Goal: Information Seeking & Learning: Find specific fact

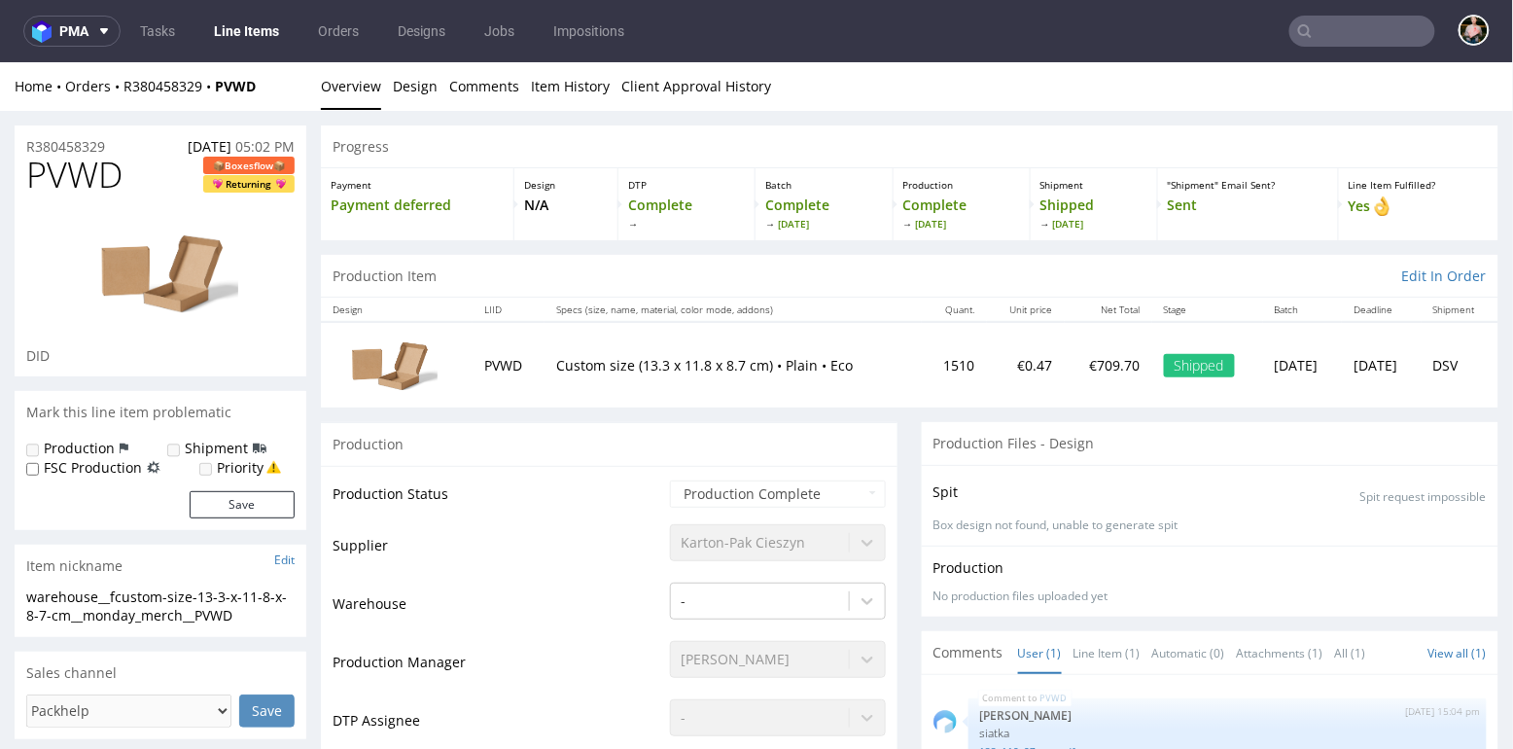
click at [1326, 39] on input "text" at bounding box center [1362, 31] width 146 height 31
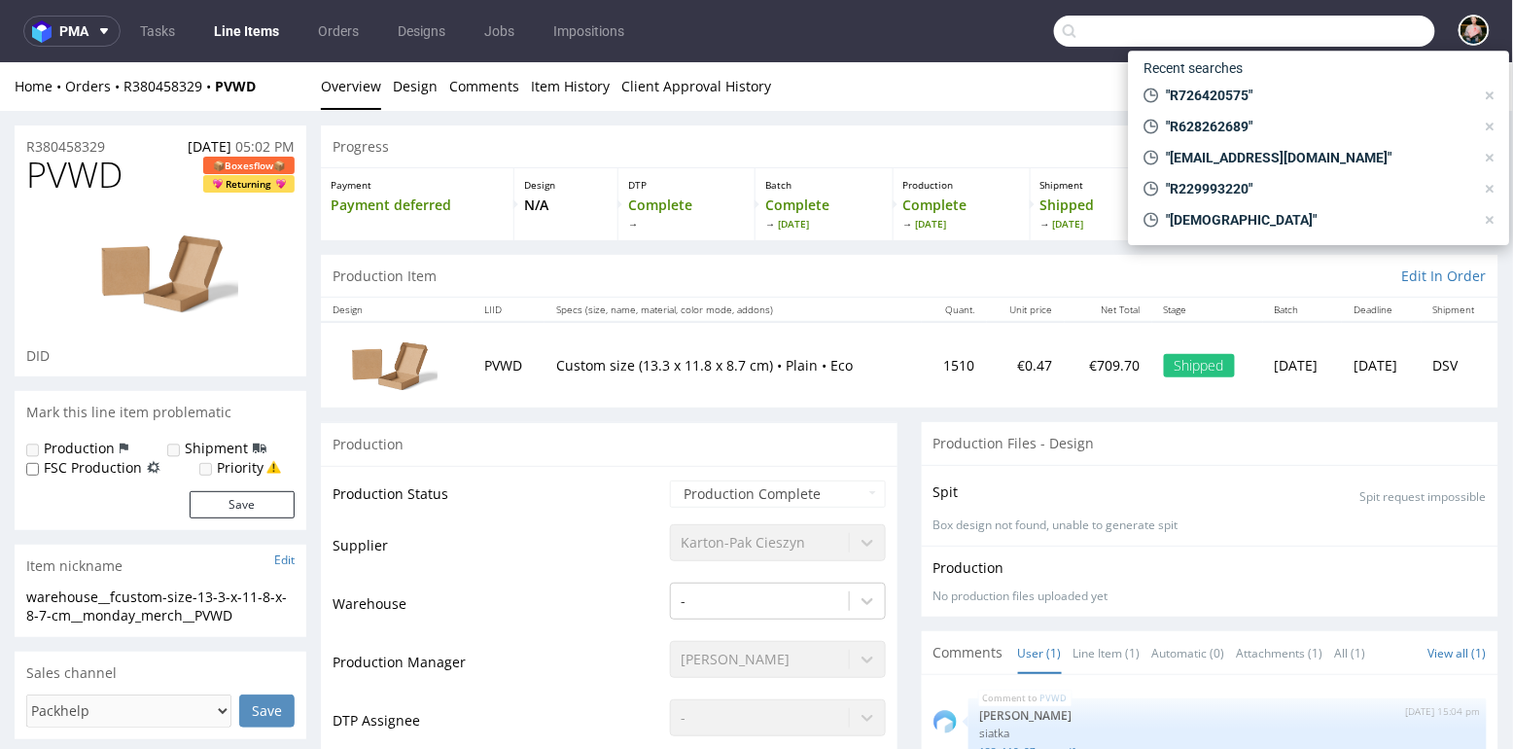
paste input "R380458329"
type input "R380458329"
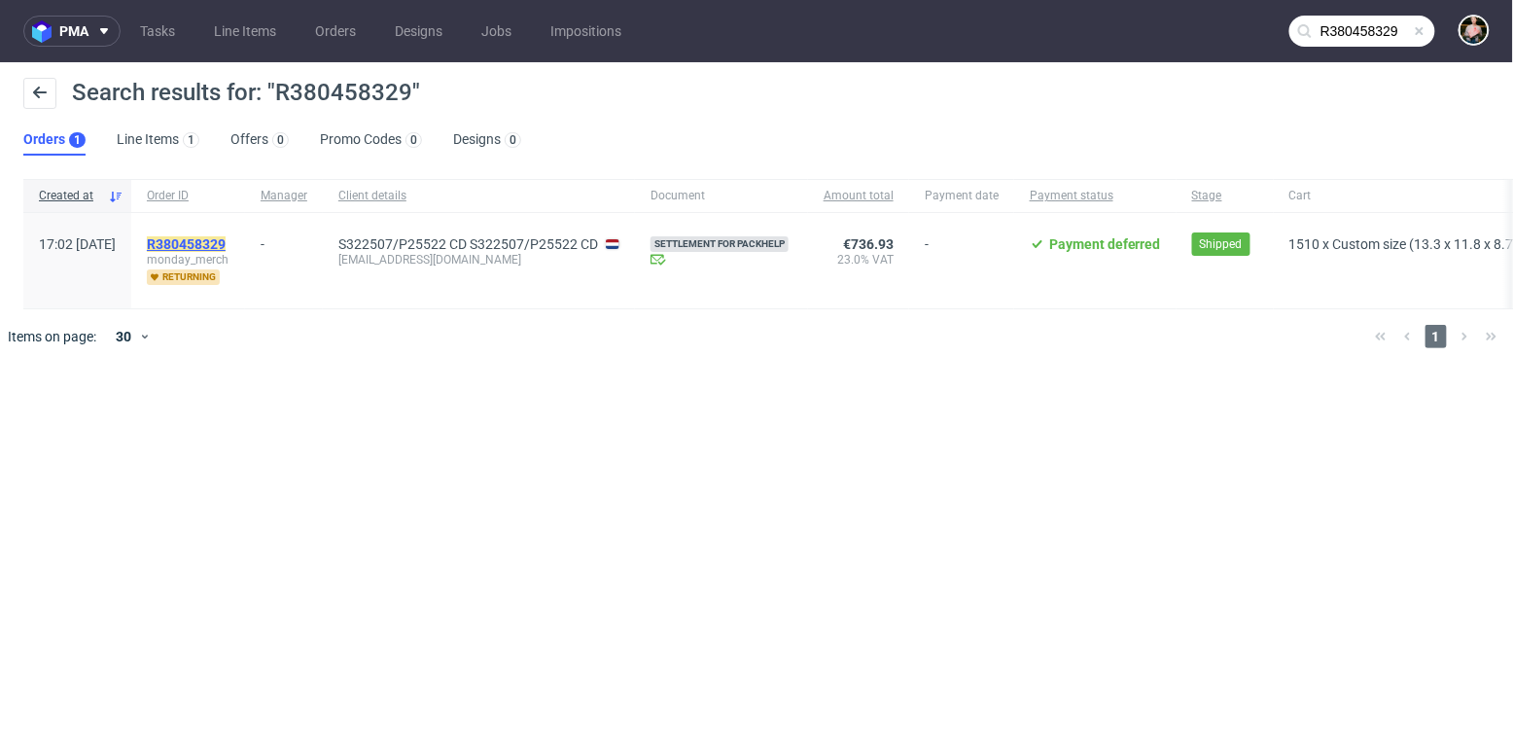
click at [226, 240] on mark "R380458329" at bounding box center [186, 244] width 79 height 16
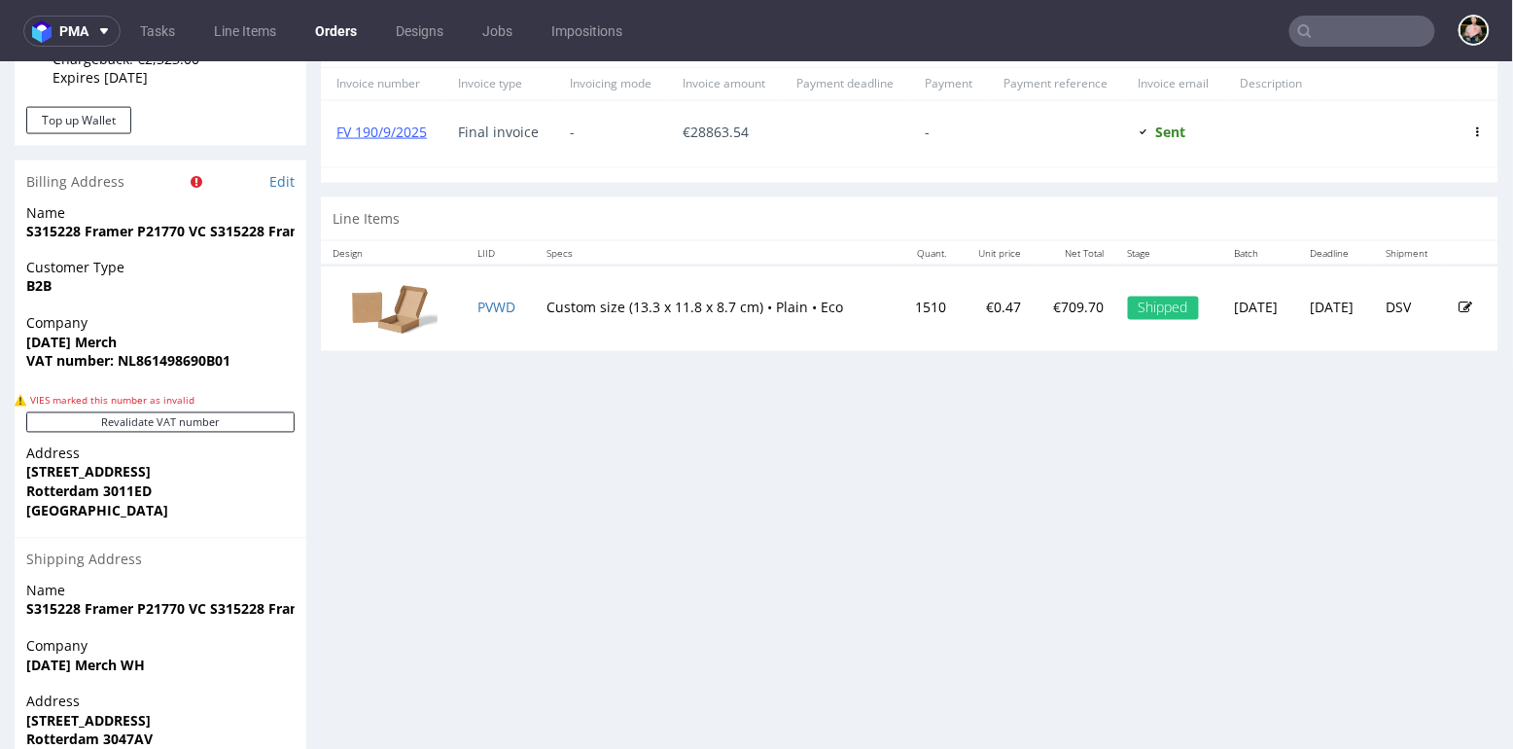
scroll to position [799, 0]
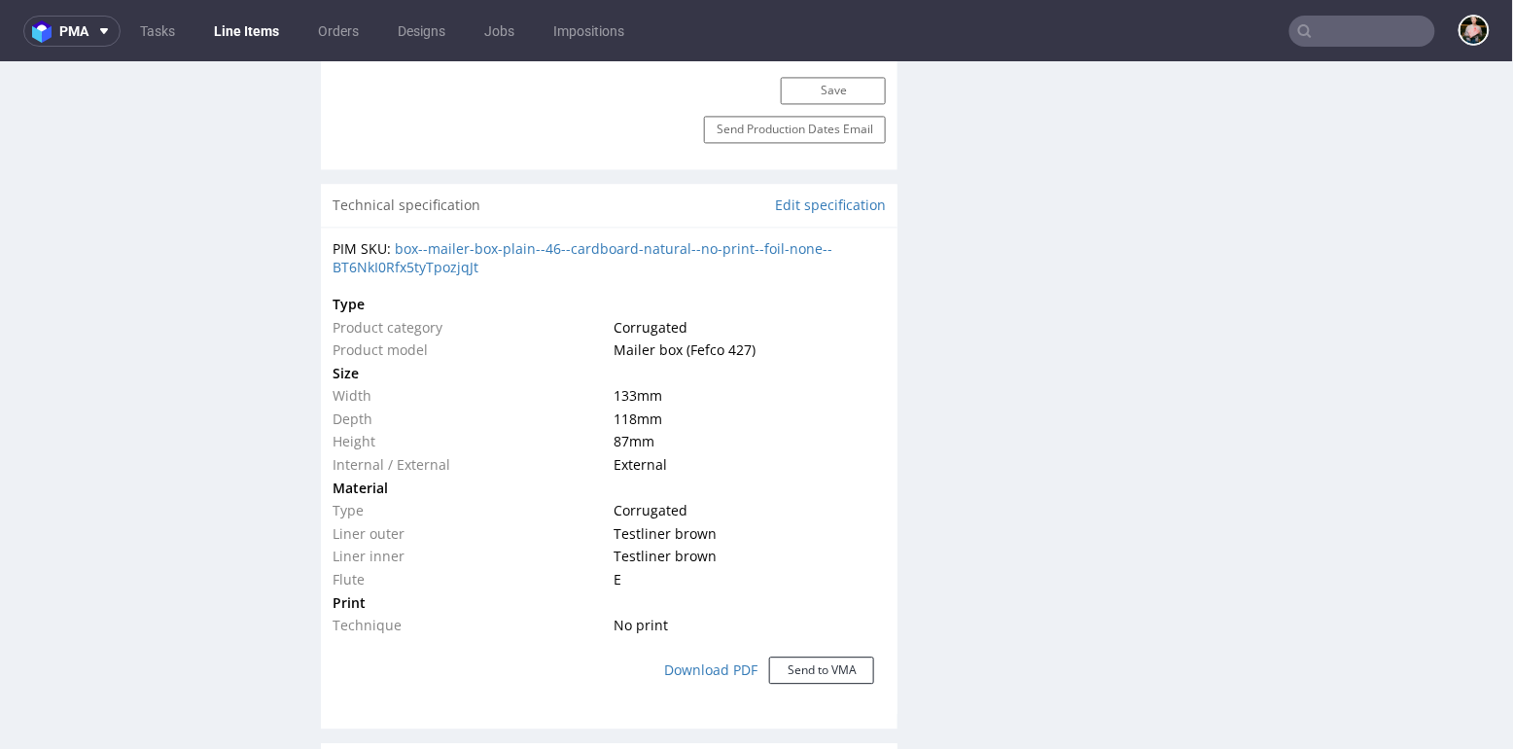
scroll to position [1260, 0]
drag, startPoint x: 332, startPoint y: 418, endPoint x: 670, endPoint y: 437, distance: 337.9
click at [670, 437] on tbody "Type Product category Corrugated Product model Mailer box (Fefco 427) Size Widt…" at bounding box center [608, 466] width 553 height 344
click at [670, 437] on td "87 mm" at bounding box center [748, 442] width 277 height 23
drag, startPoint x: 333, startPoint y: 392, endPoint x: 701, endPoint y: 456, distance: 373.1
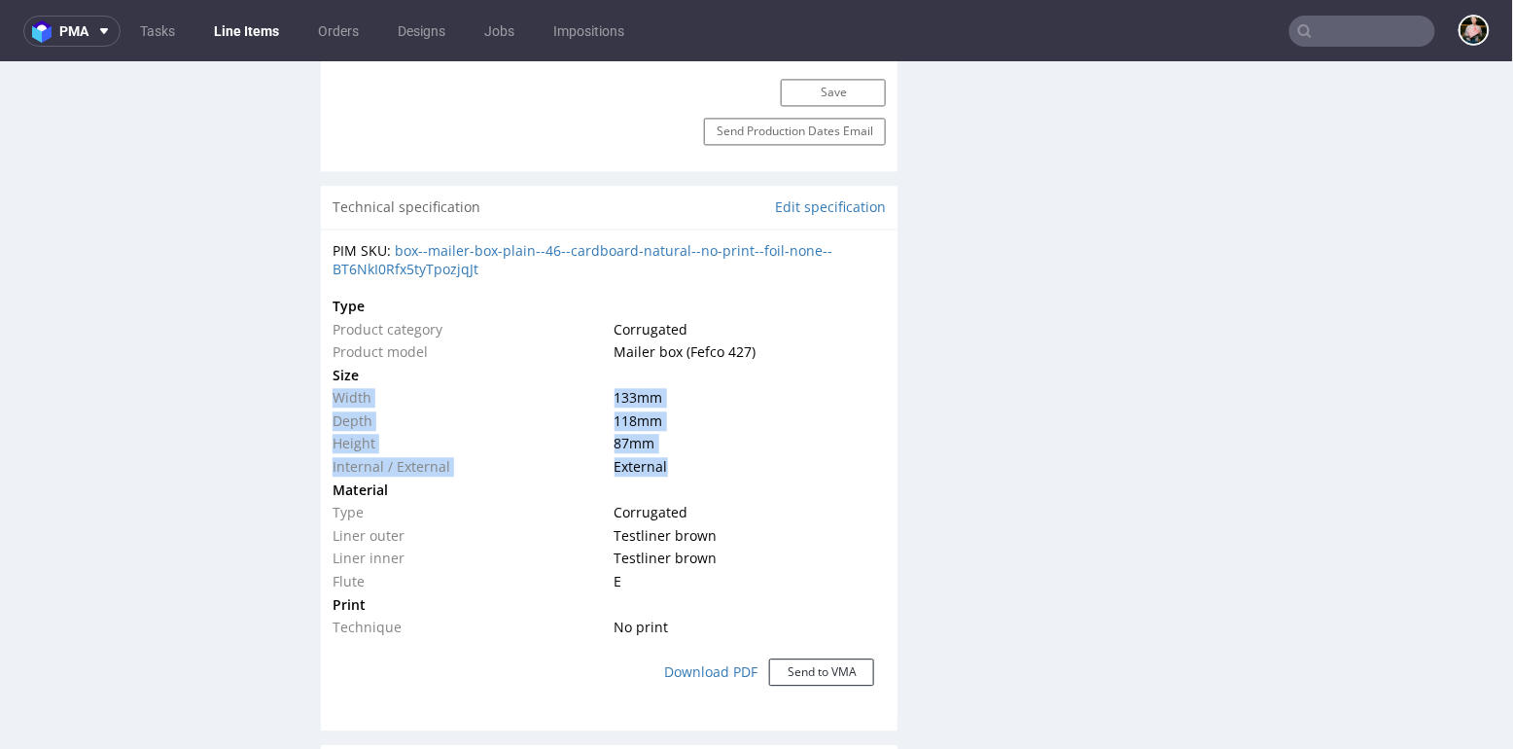
click at [701, 456] on tbody "Type Product category Corrugated Product model Mailer box (Fefco 427) Size Widt…" at bounding box center [608, 466] width 553 height 344
copy tbody "Width 133 mm Depth 118 mm Height 87 mm Internal / External External"
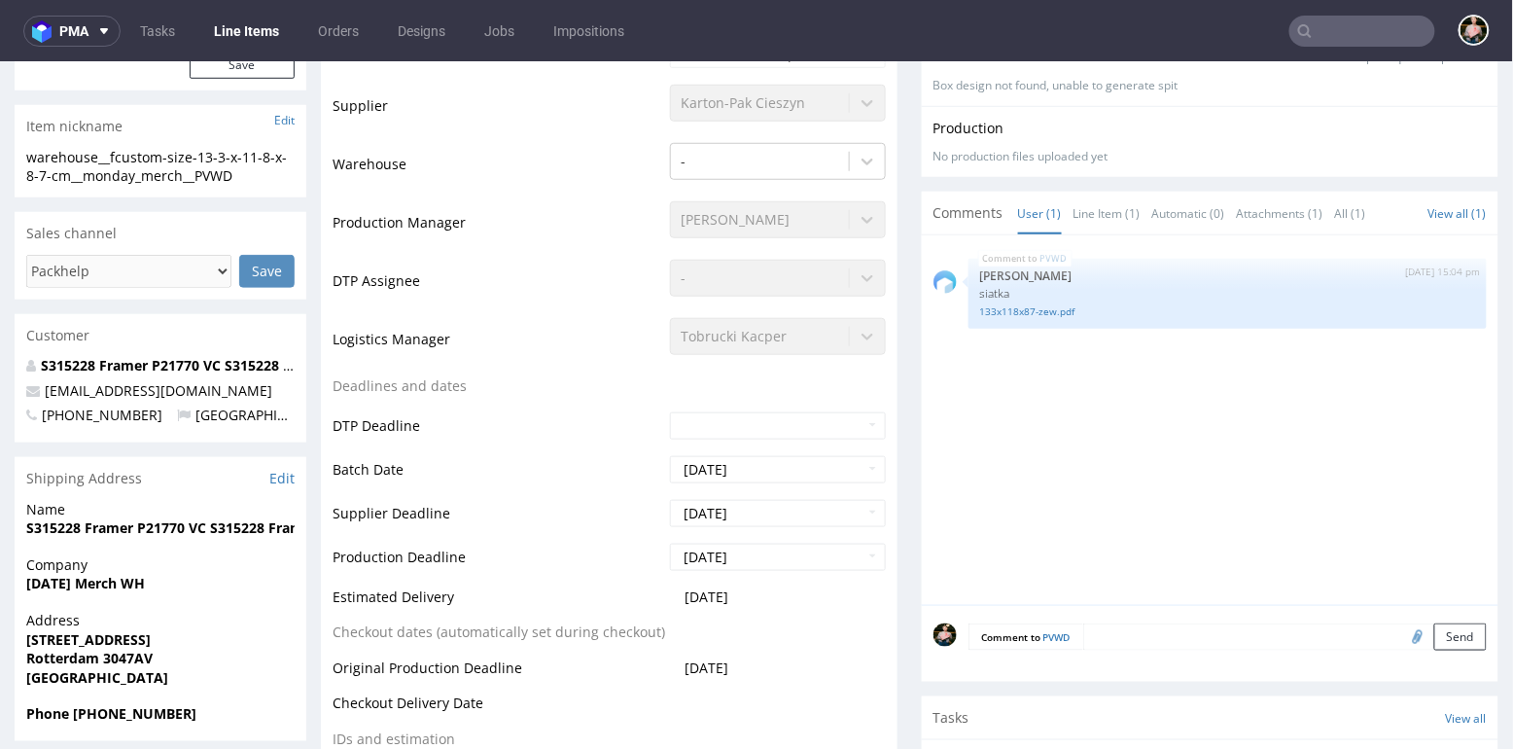
scroll to position [0, 0]
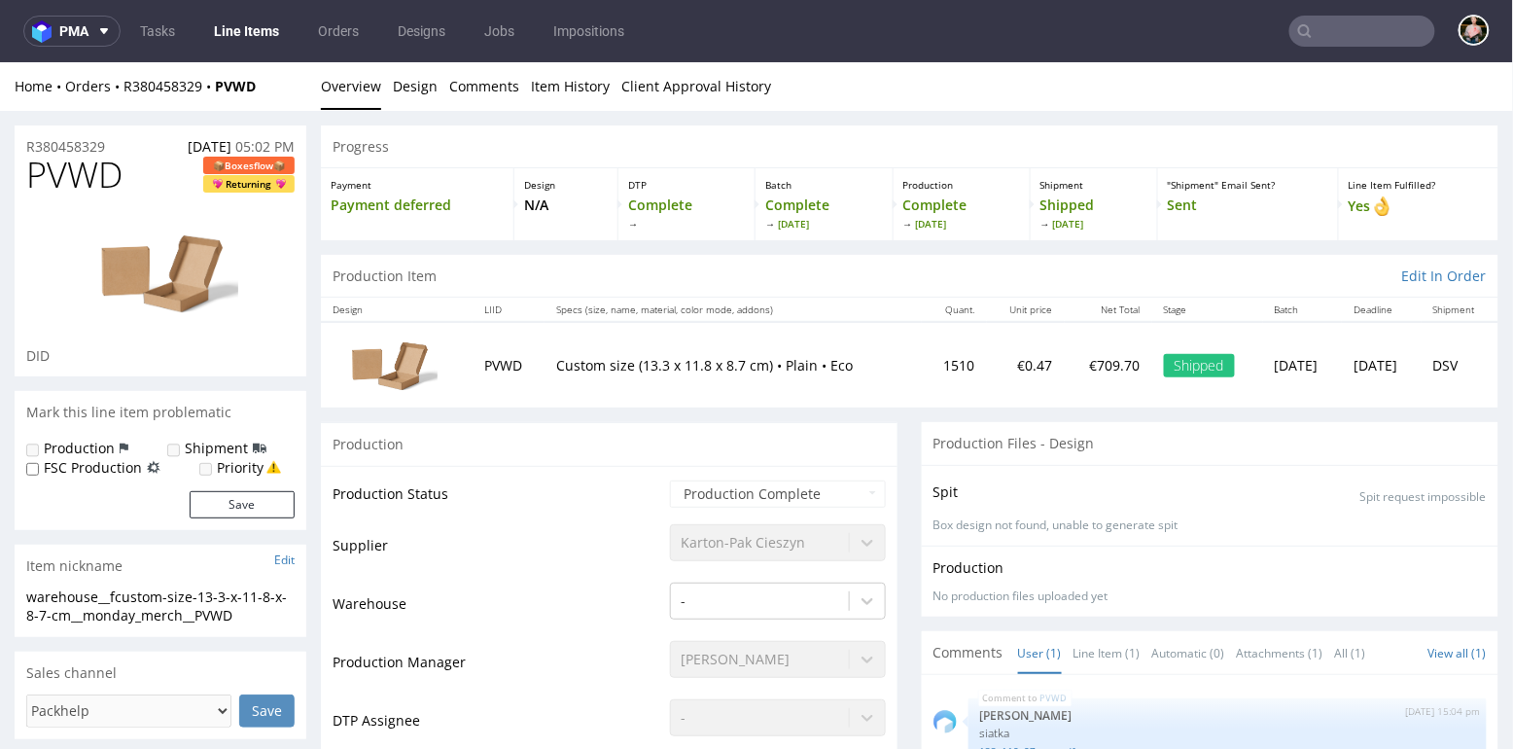
click at [375, 358] on img at bounding box center [388, 364] width 97 height 73
click at [181, 284] on img at bounding box center [161, 271] width 156 height 117
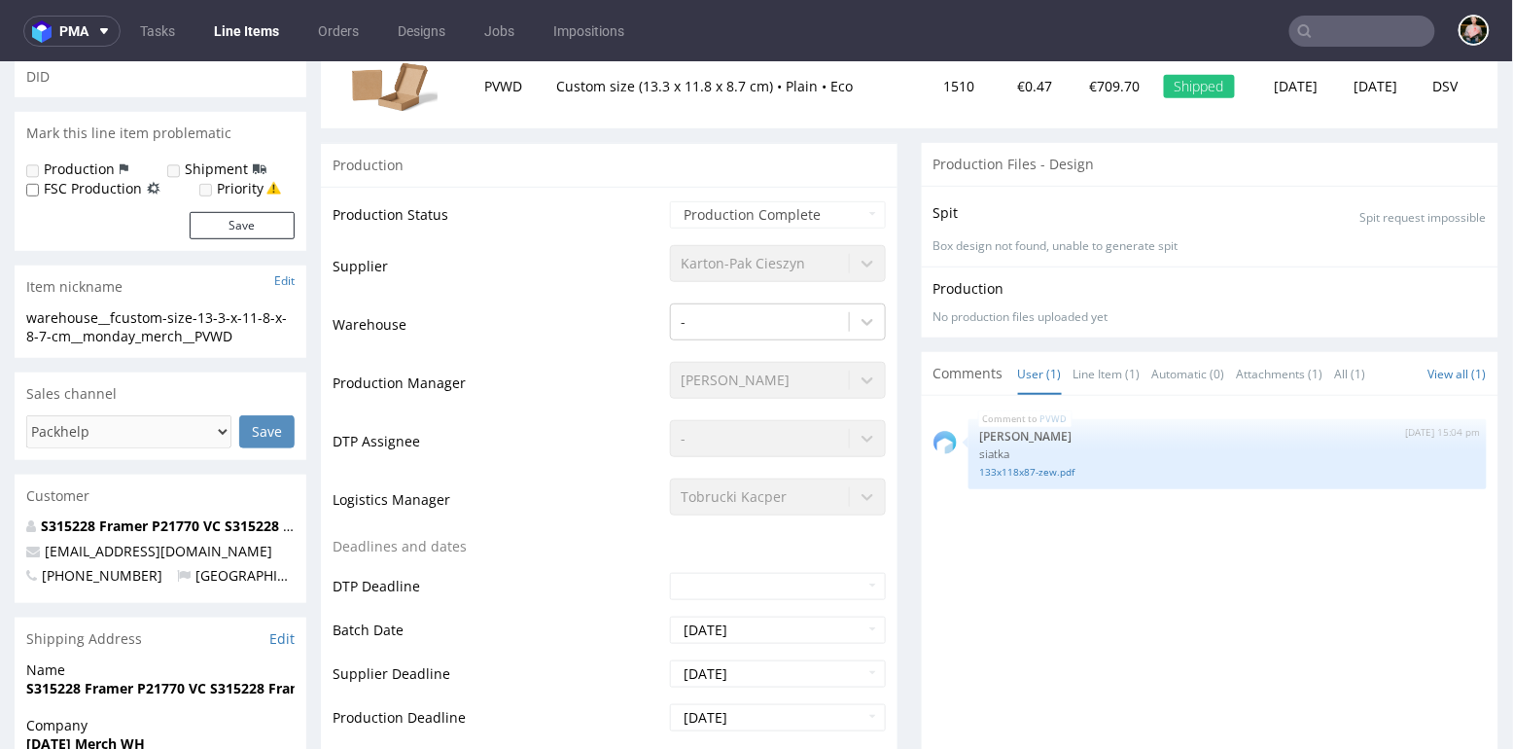
scroll to position [280, 0]
click at [69, 36] on span "pma" at bounding box center [73, 31] width 29 height 14
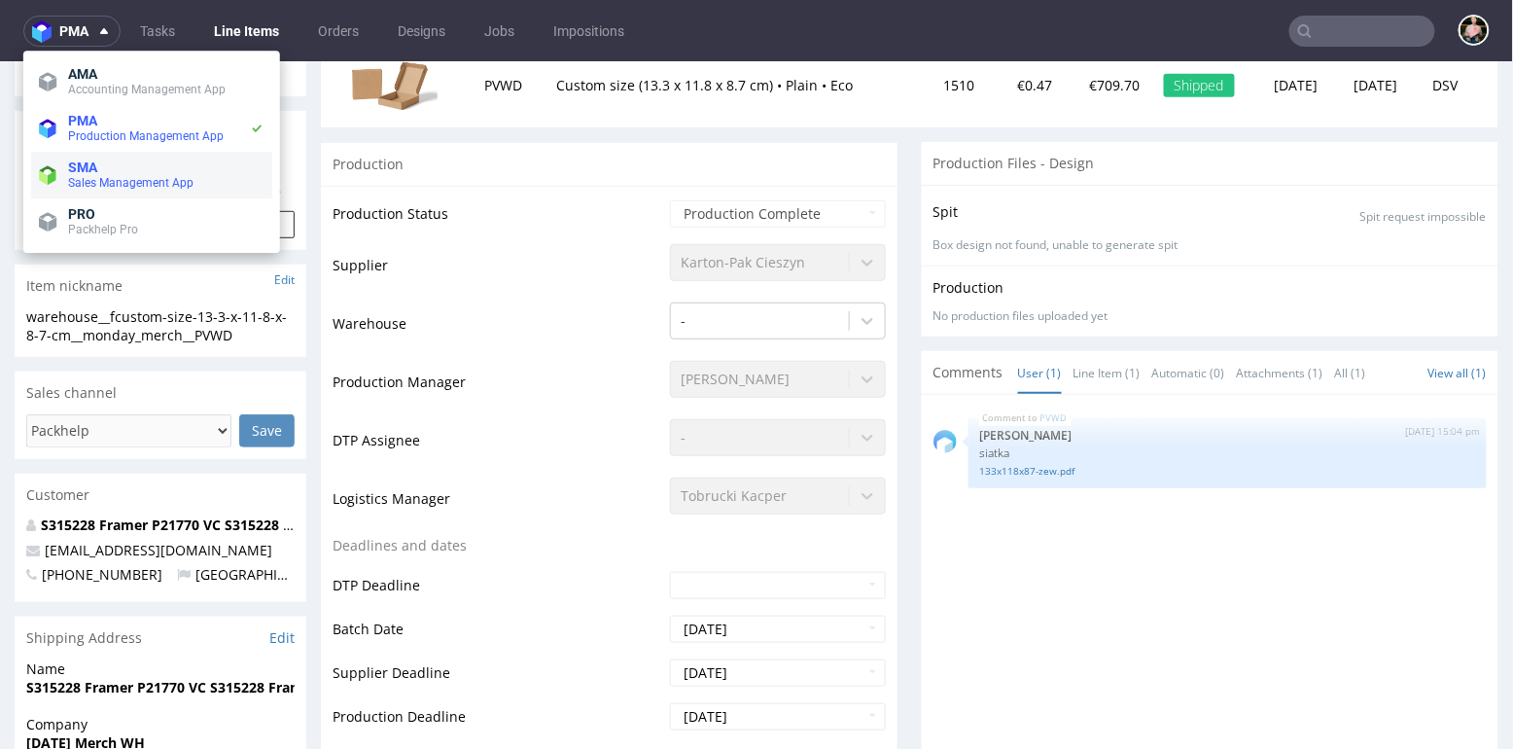
click at [102, 180] on span "Sales Management App" at bounding box center [130, 183] width 125 height 14
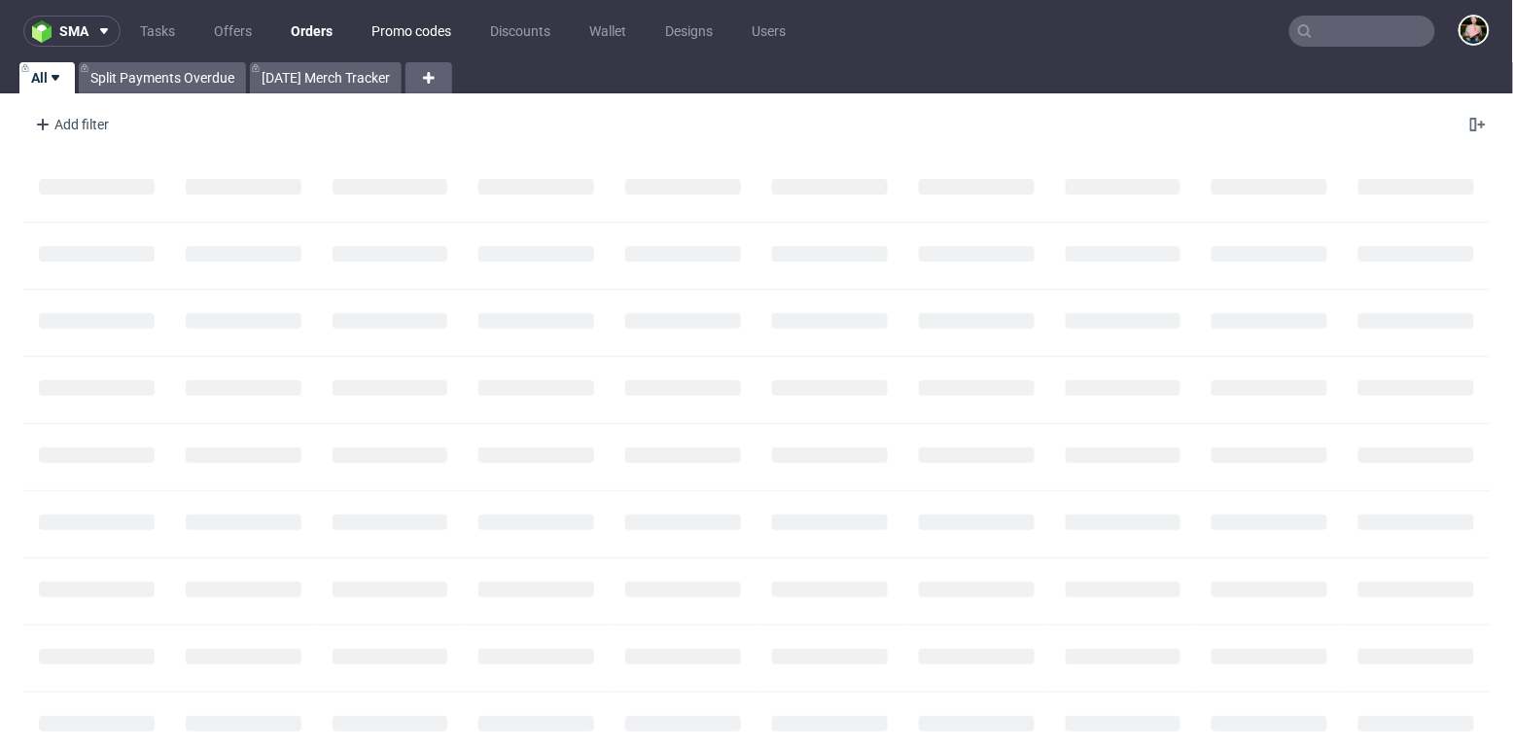
click at [407, 30] on link "Promo codes" at bounding box center [411, 31] width 103 height 31
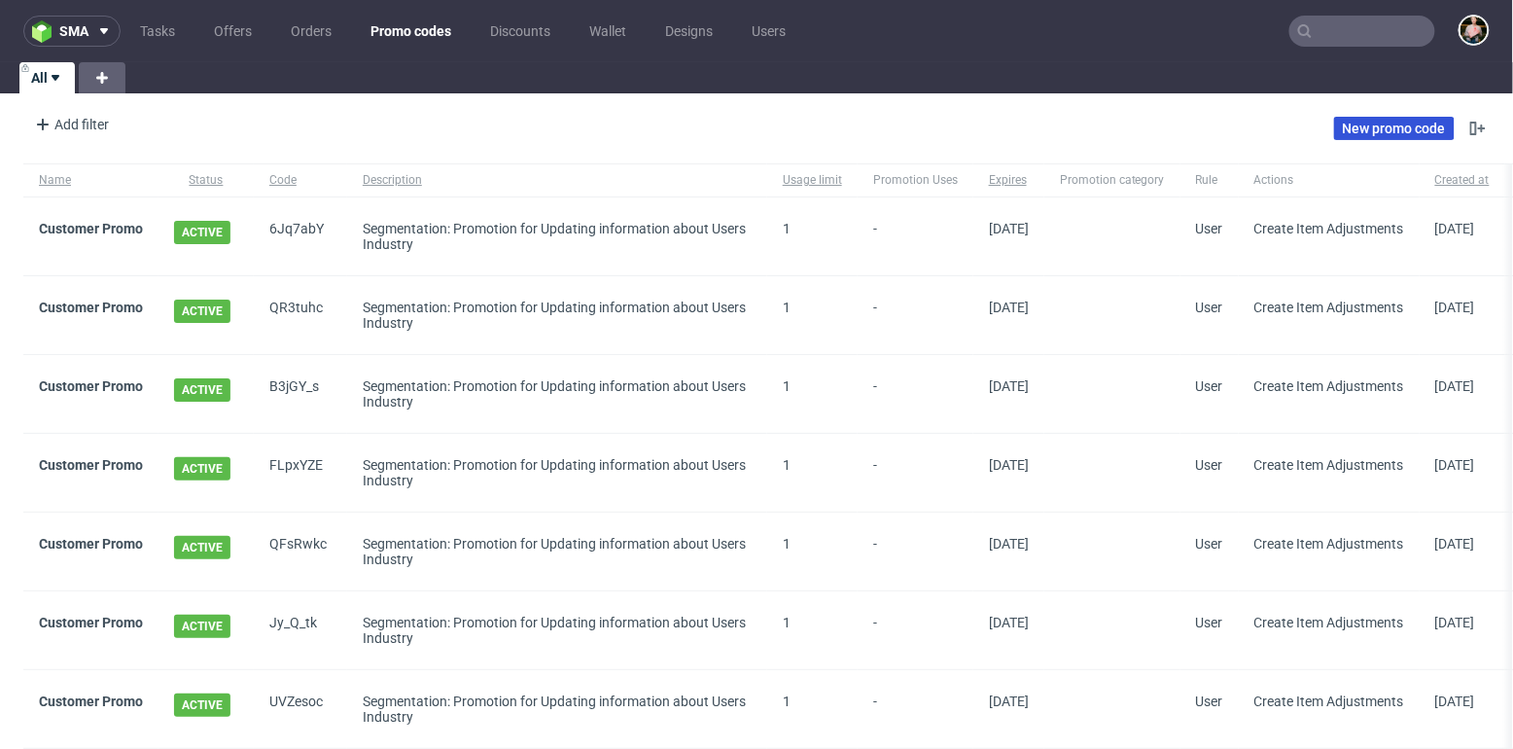
click at [1379, 129] on link "New promo code" at bounding box center [1394, 128] width 121 height 23
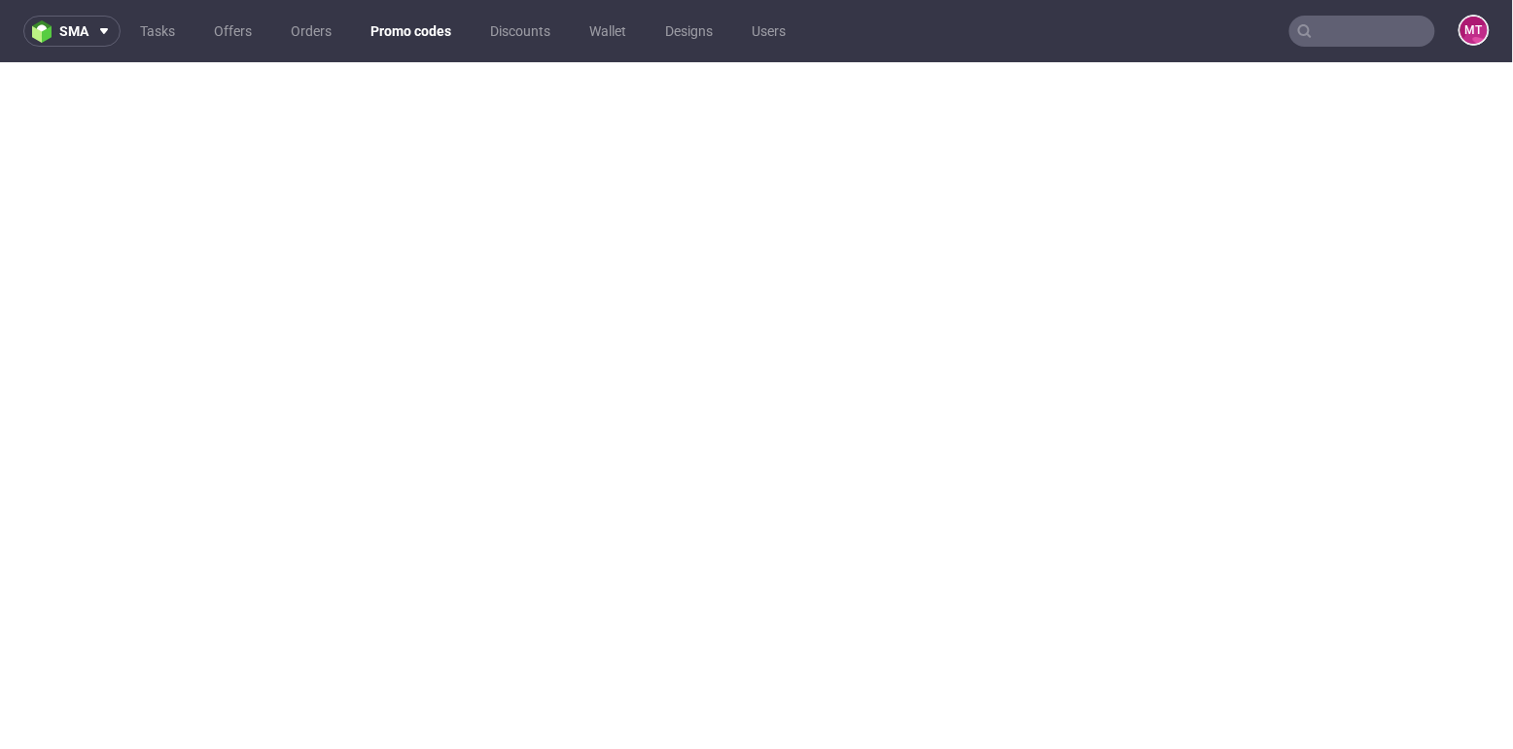
scroll to position [5, 0]
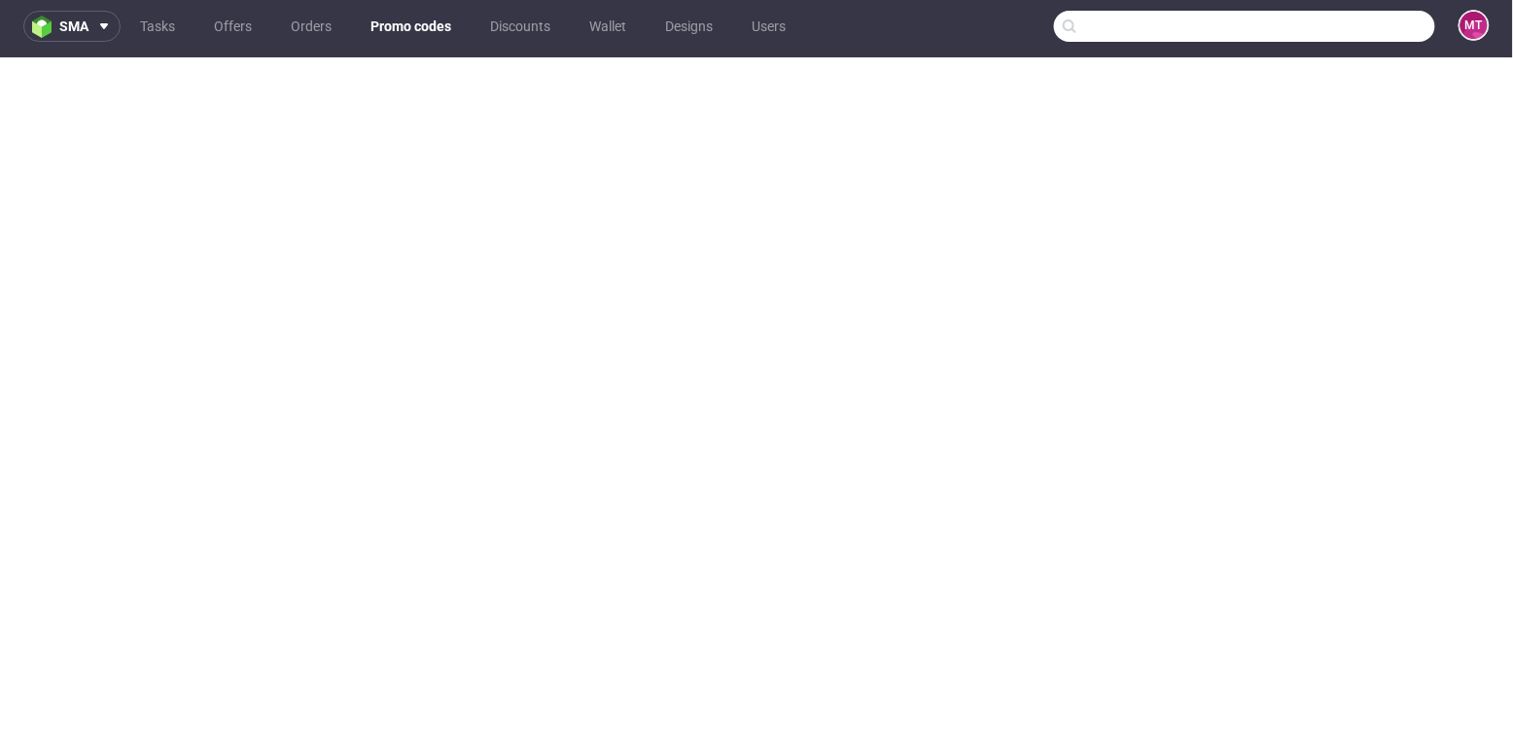
click at [1341, 28] on input "text" at bounding box center [1244, 26] width 381 height 31
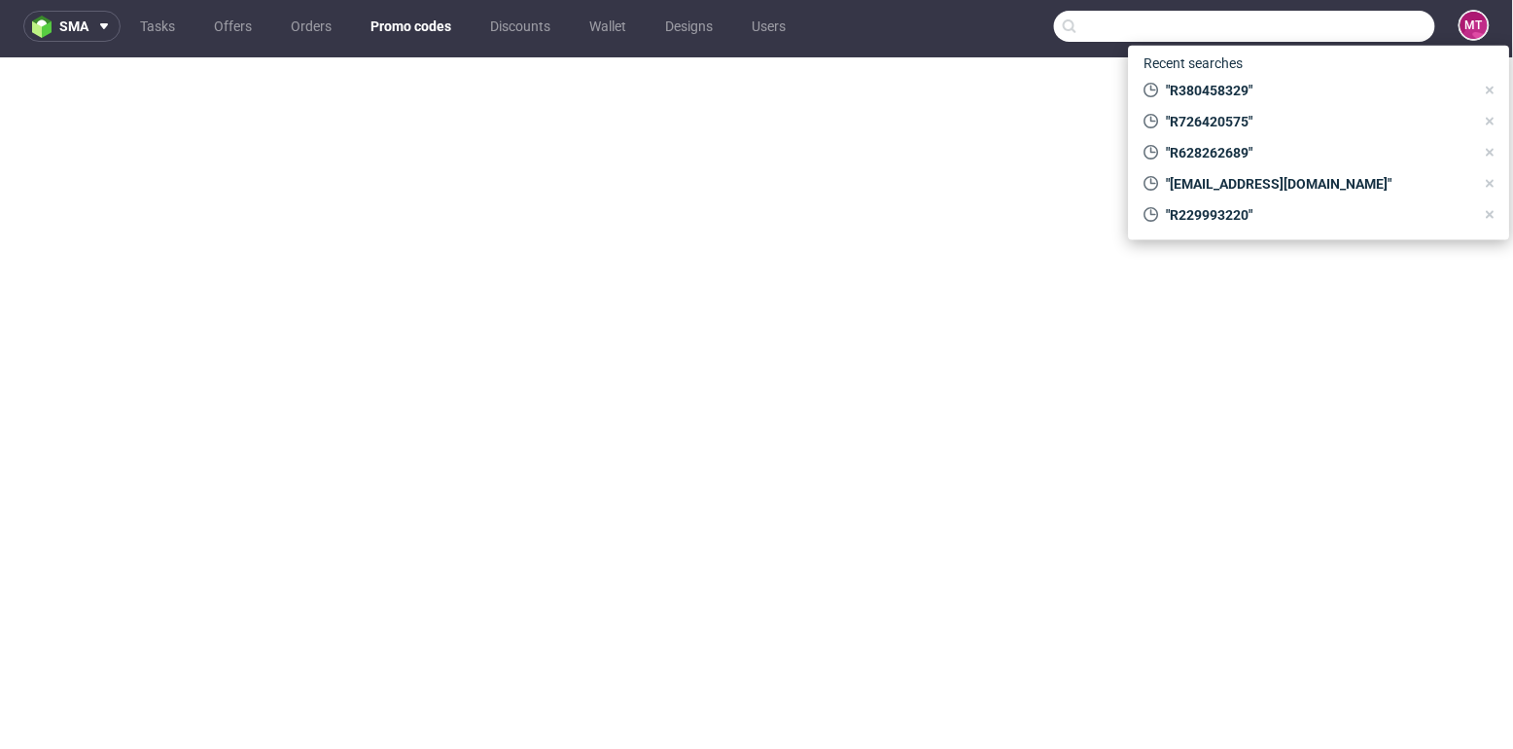
paste input "lidiya@mavala.co.uk"
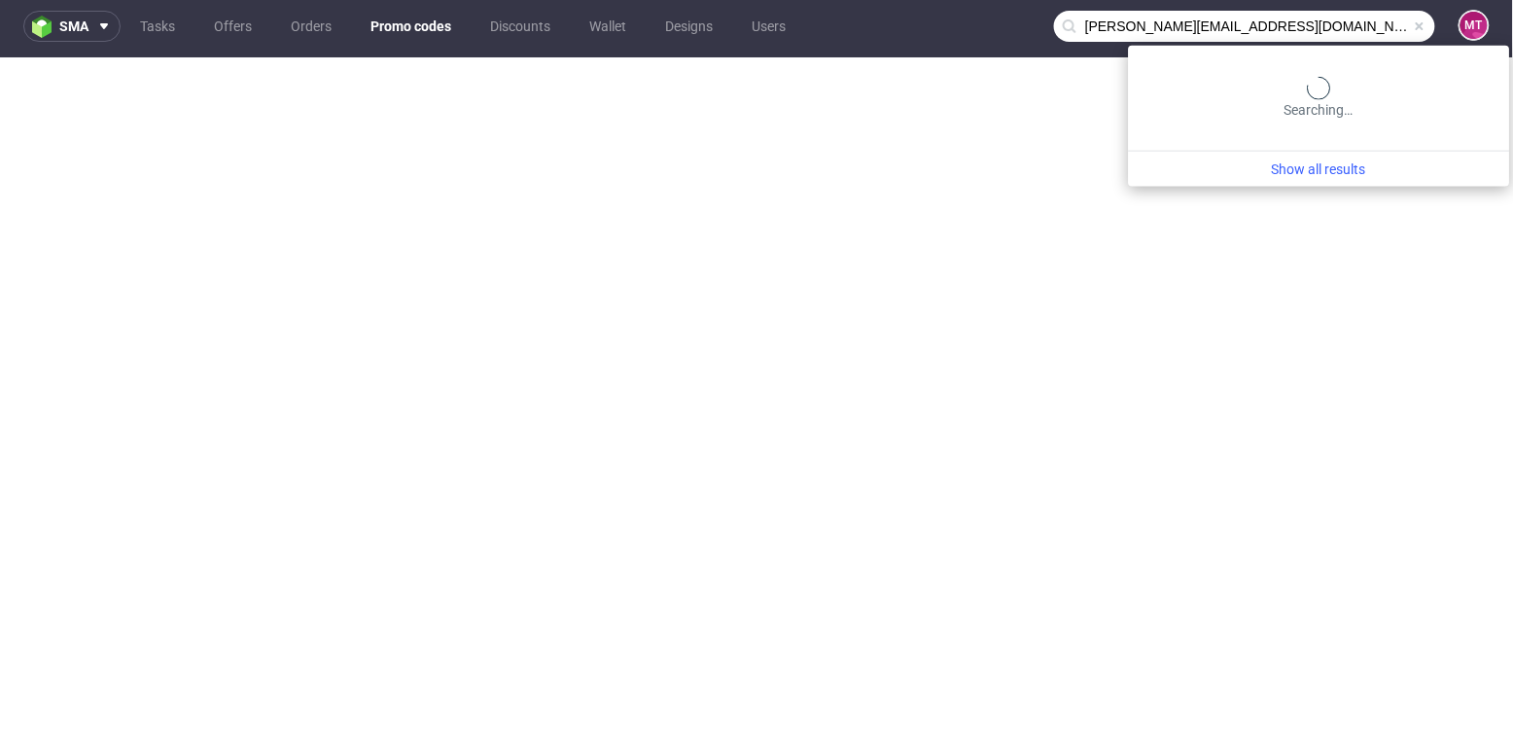
type input "lidiya@mavala.co.uk"
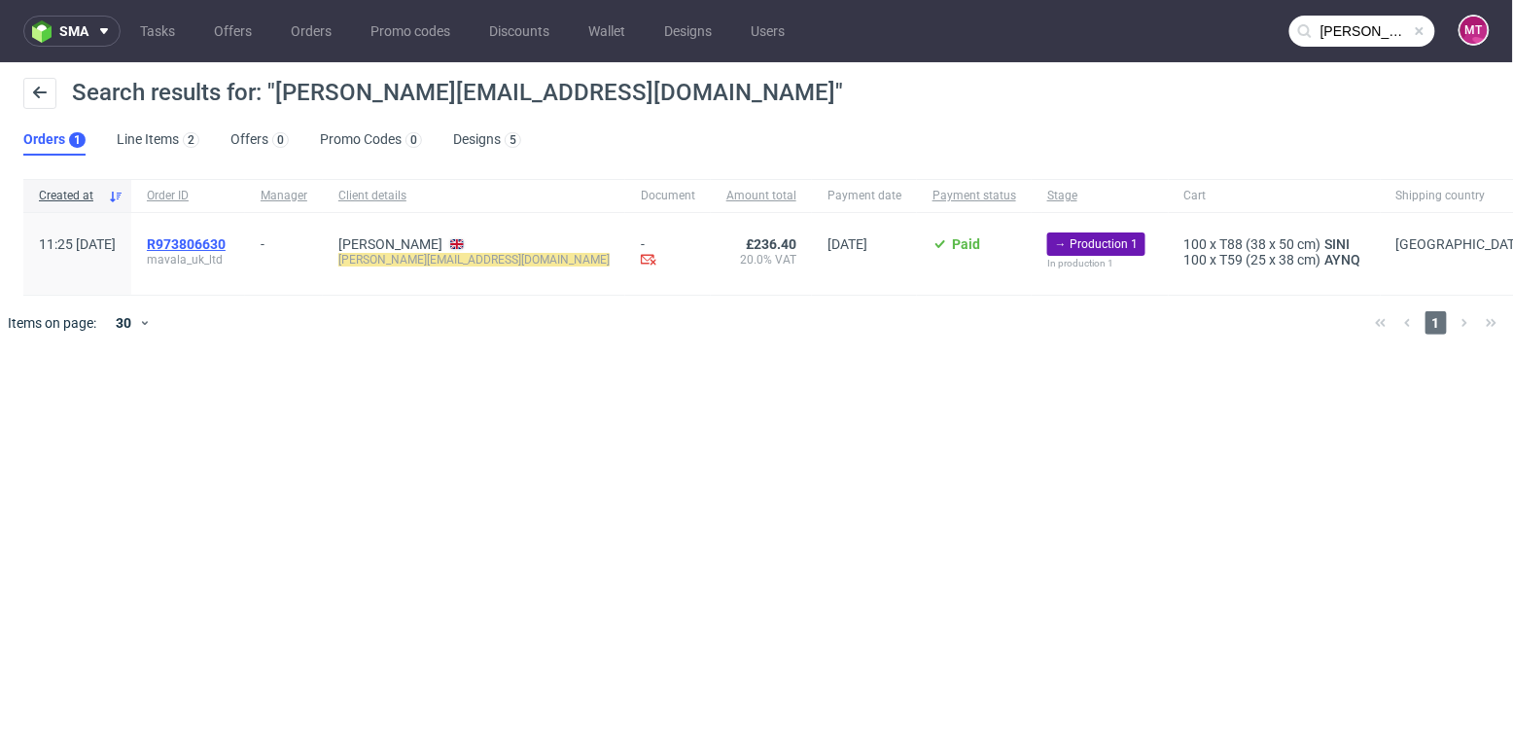
click at [226, 245] on span "R973806630" at bounding box center [186, 244] width 79 height 16
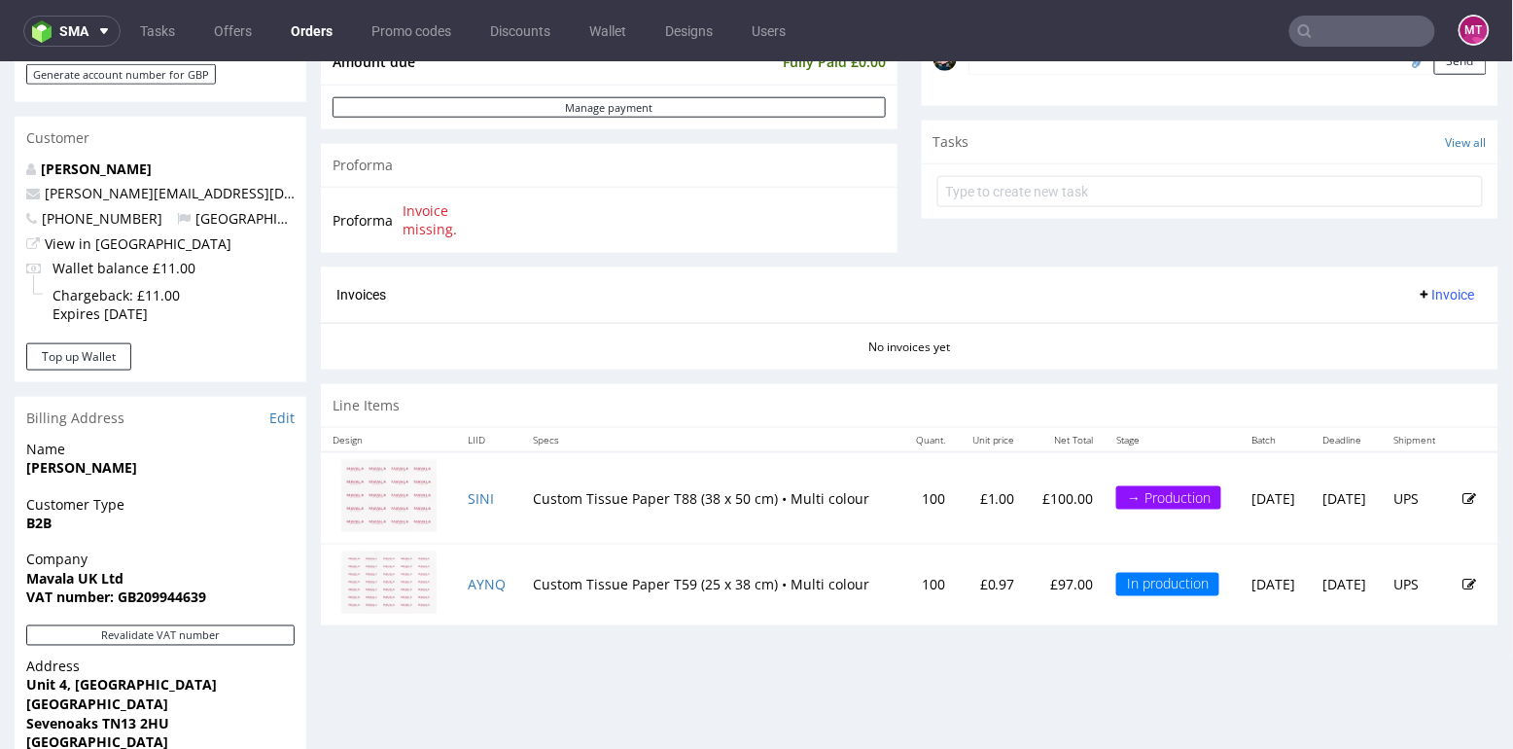
scroll to position [640, 0]
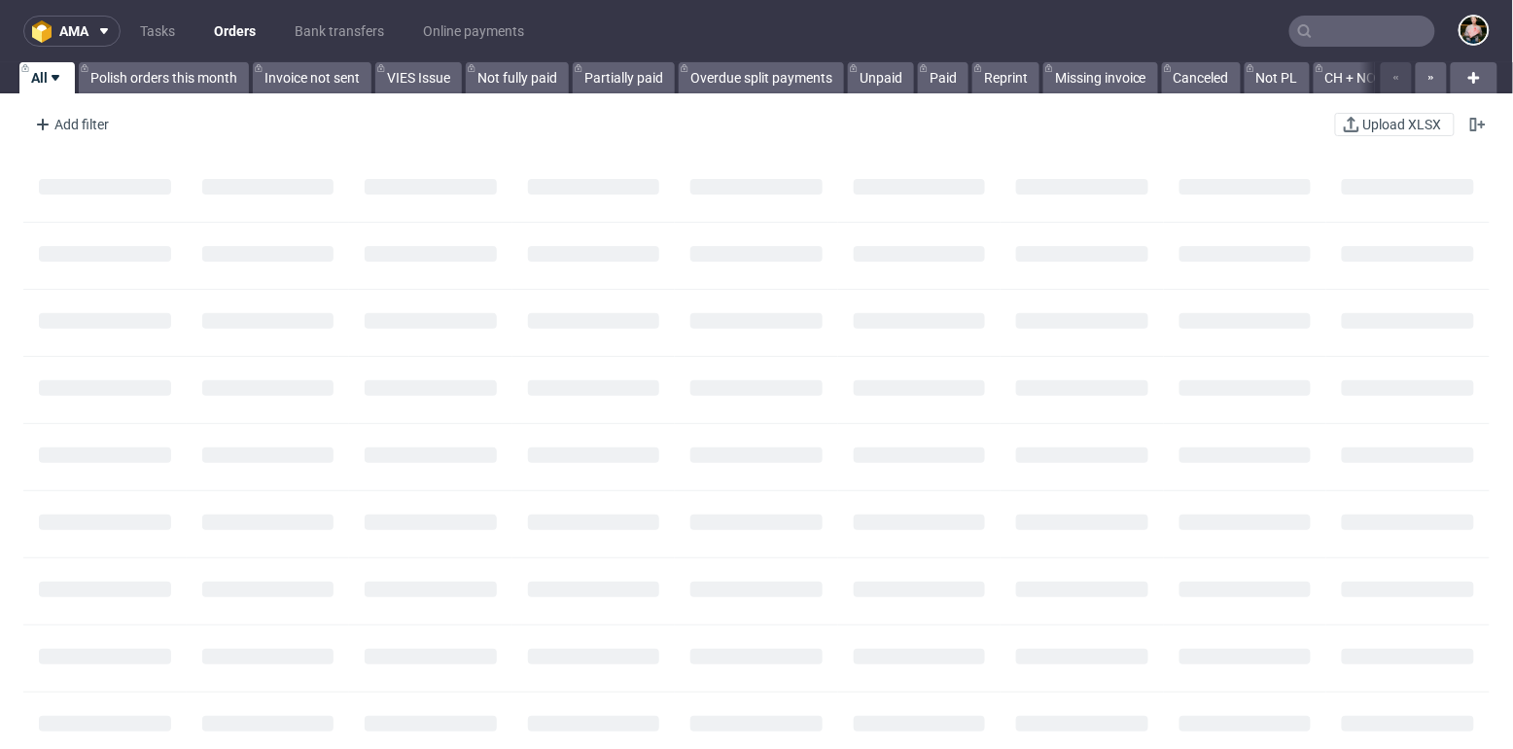
click at [1342, 26] on input "text" at bounding box center [1362, 31] width 146 height 31
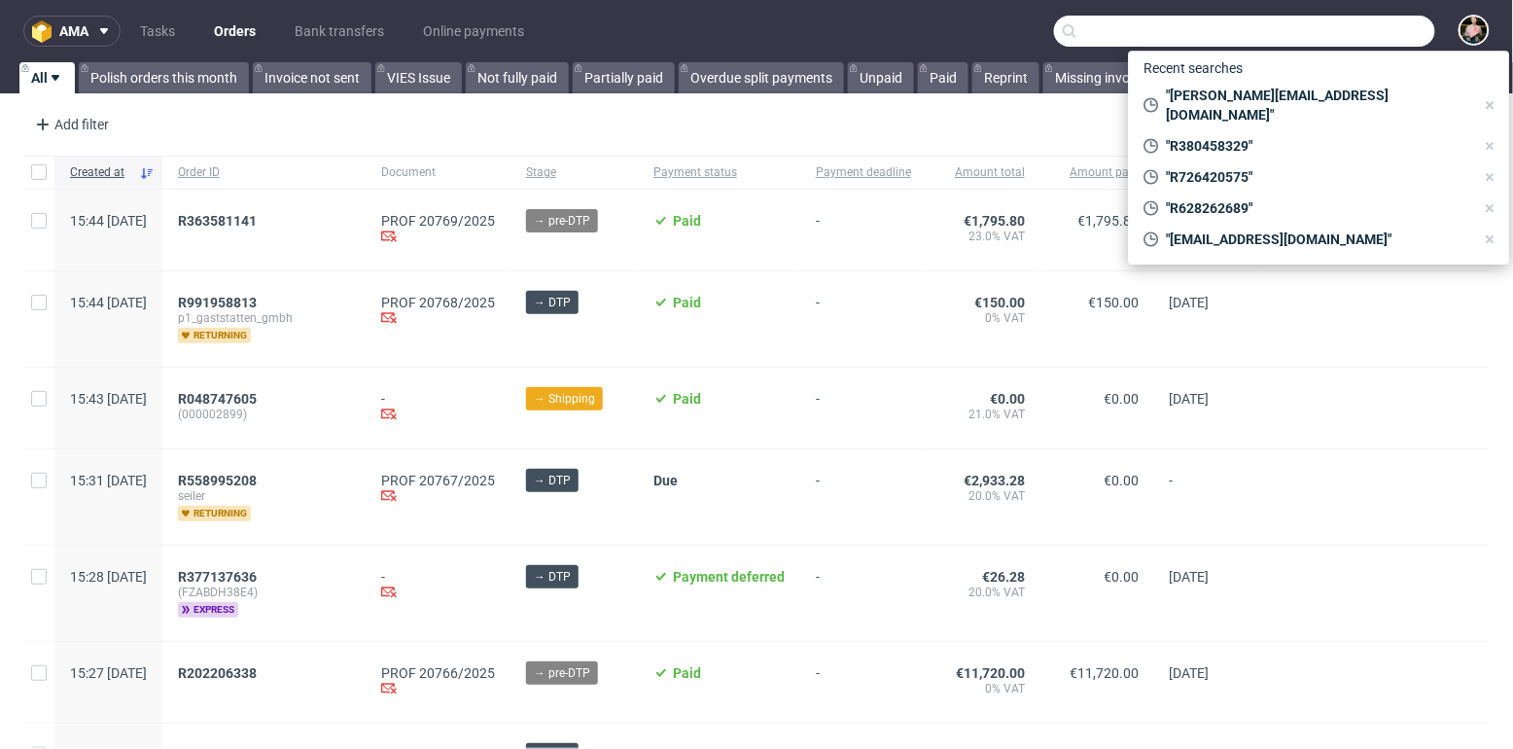
paste input "olivierpalle@gmail.com"
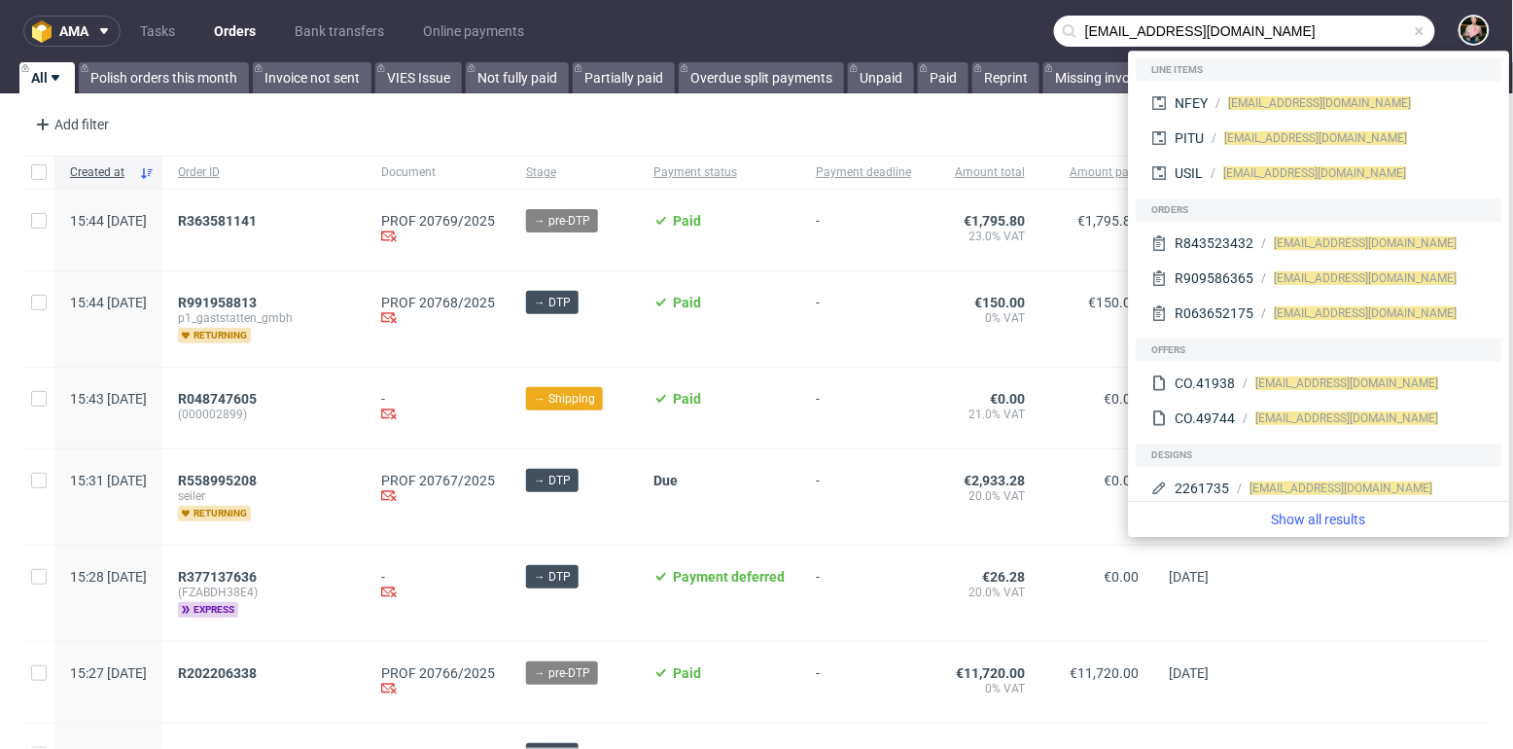
type input "olivierpalle@gmail.com"
click at [1233, 31] on input "olivierpalle@gmail.com" at bounding box center [1244, 31] width 381 height 31
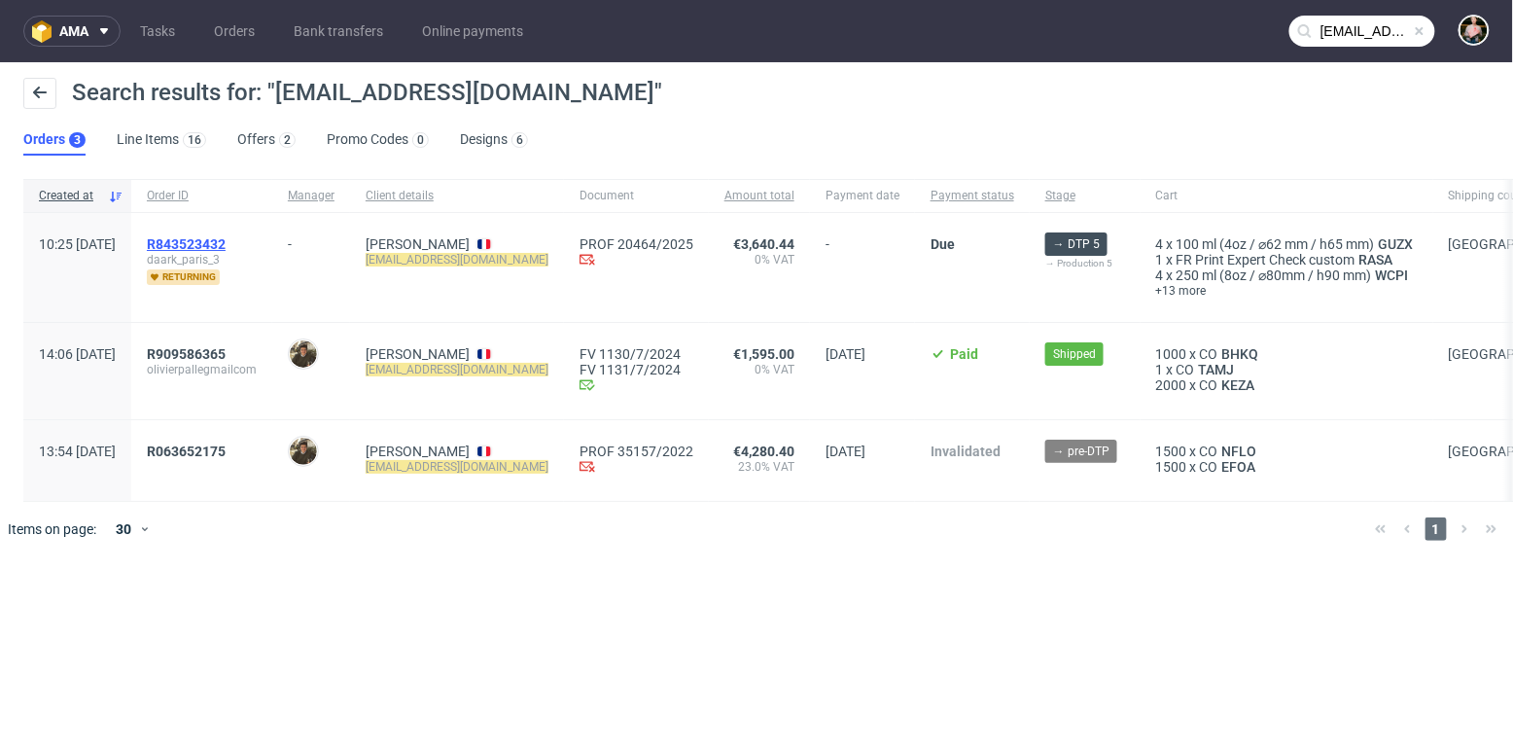
click at [226, 238] on span "R843523432" at bounding box center [186, 244] width 79 height 16
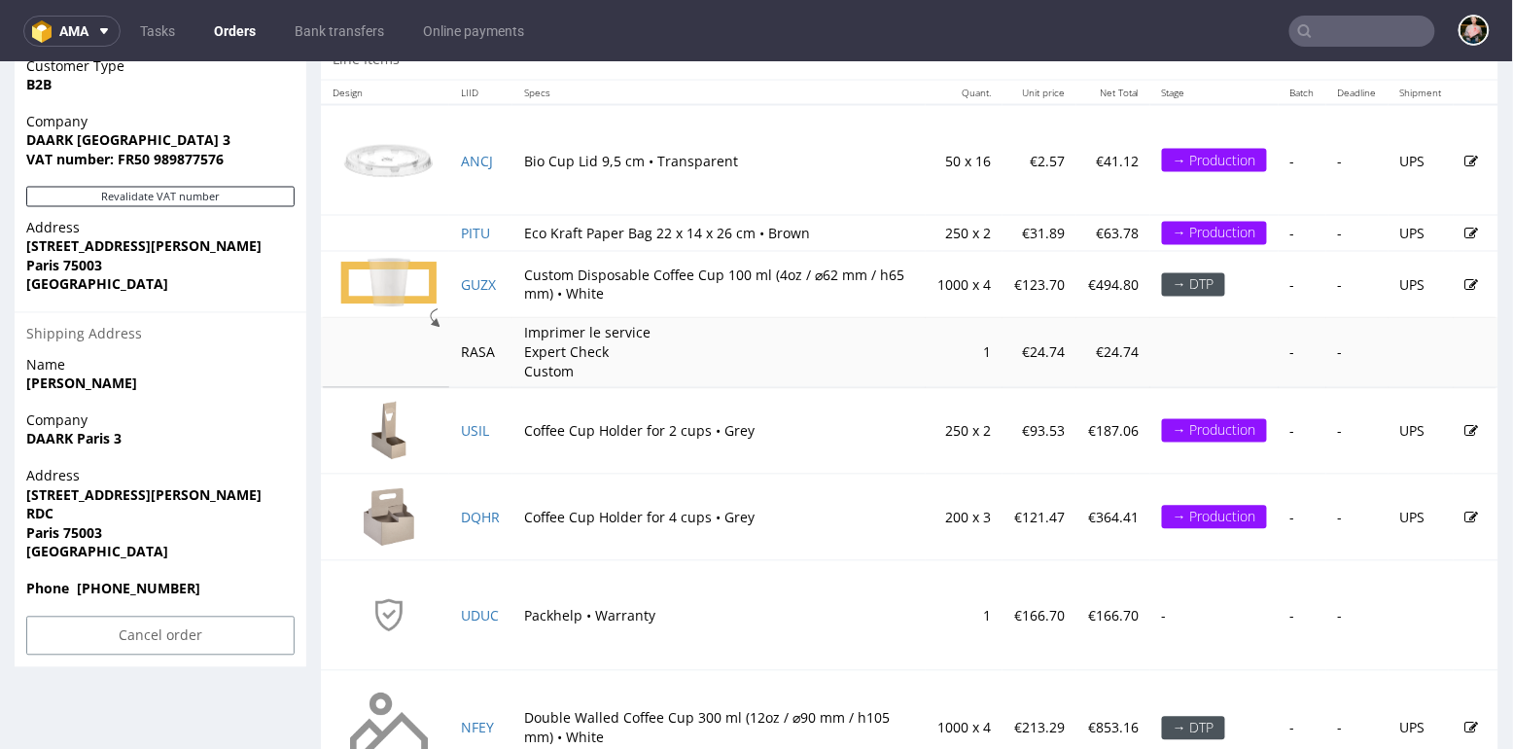
scroll to position [1046, 0]
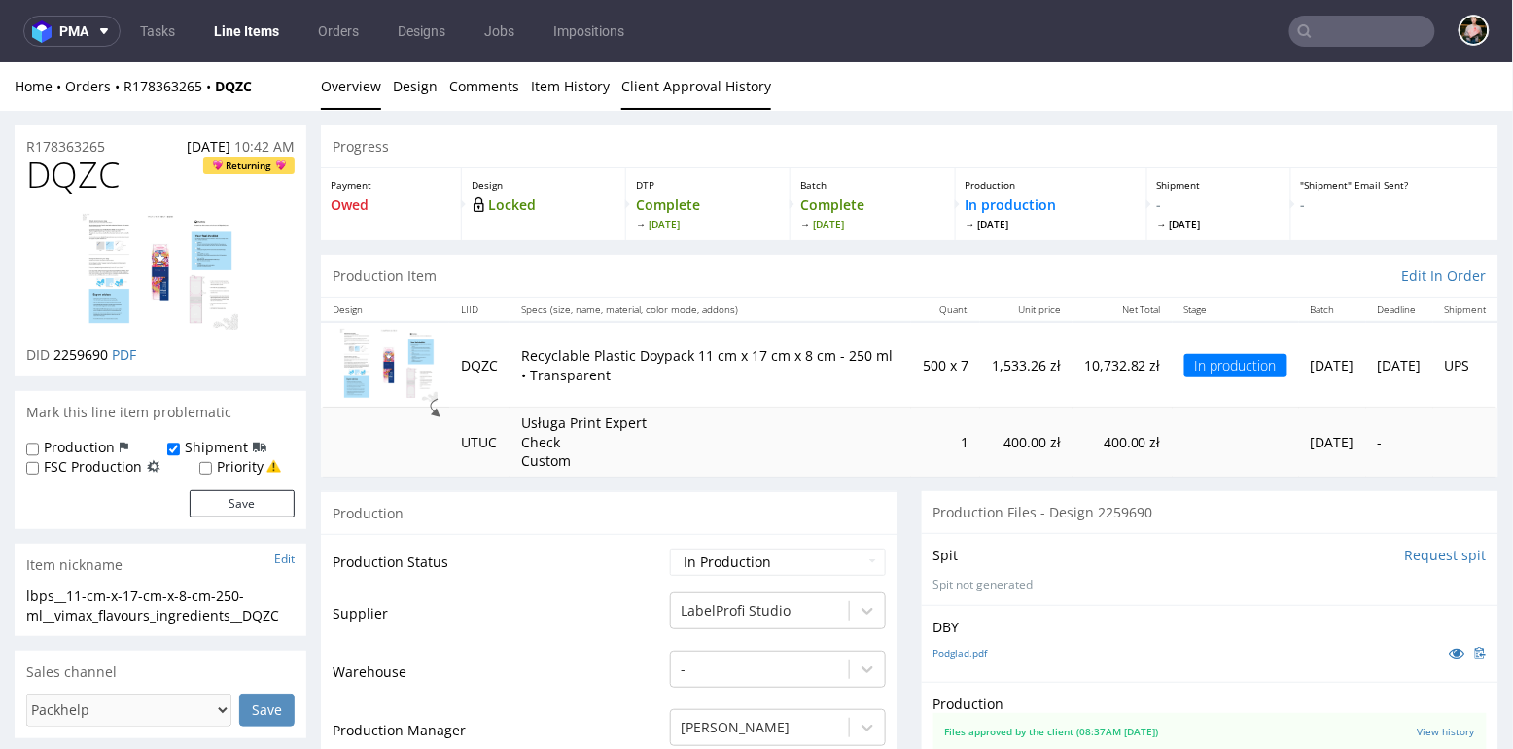
click at [682, 93] on link "Client Approval History" at bounding box center [696, 85] width 150 height 48
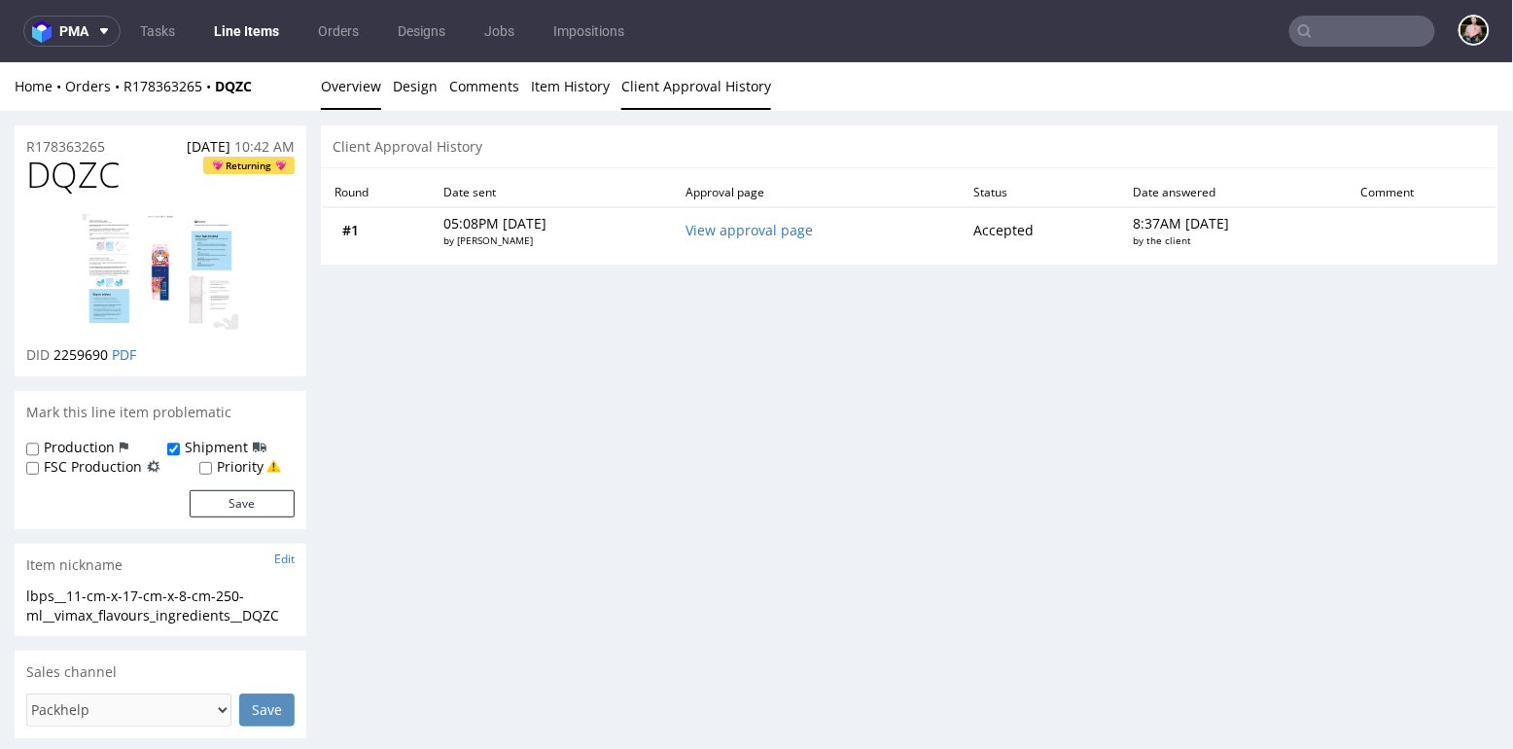
click at [369, 87] on link "Overview" at bounding box center [351, 85] width 60 height 48
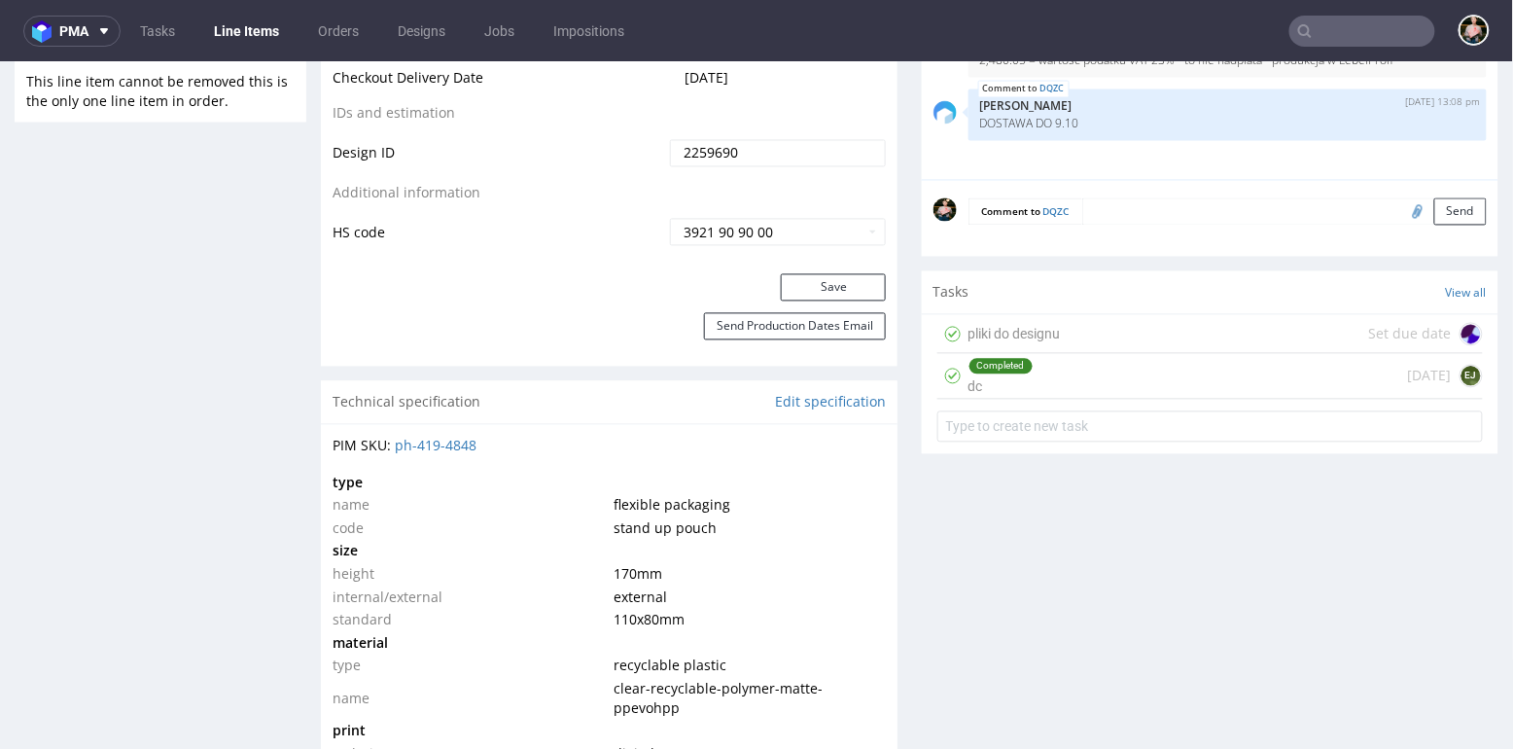
scroll to position [1151, 0]
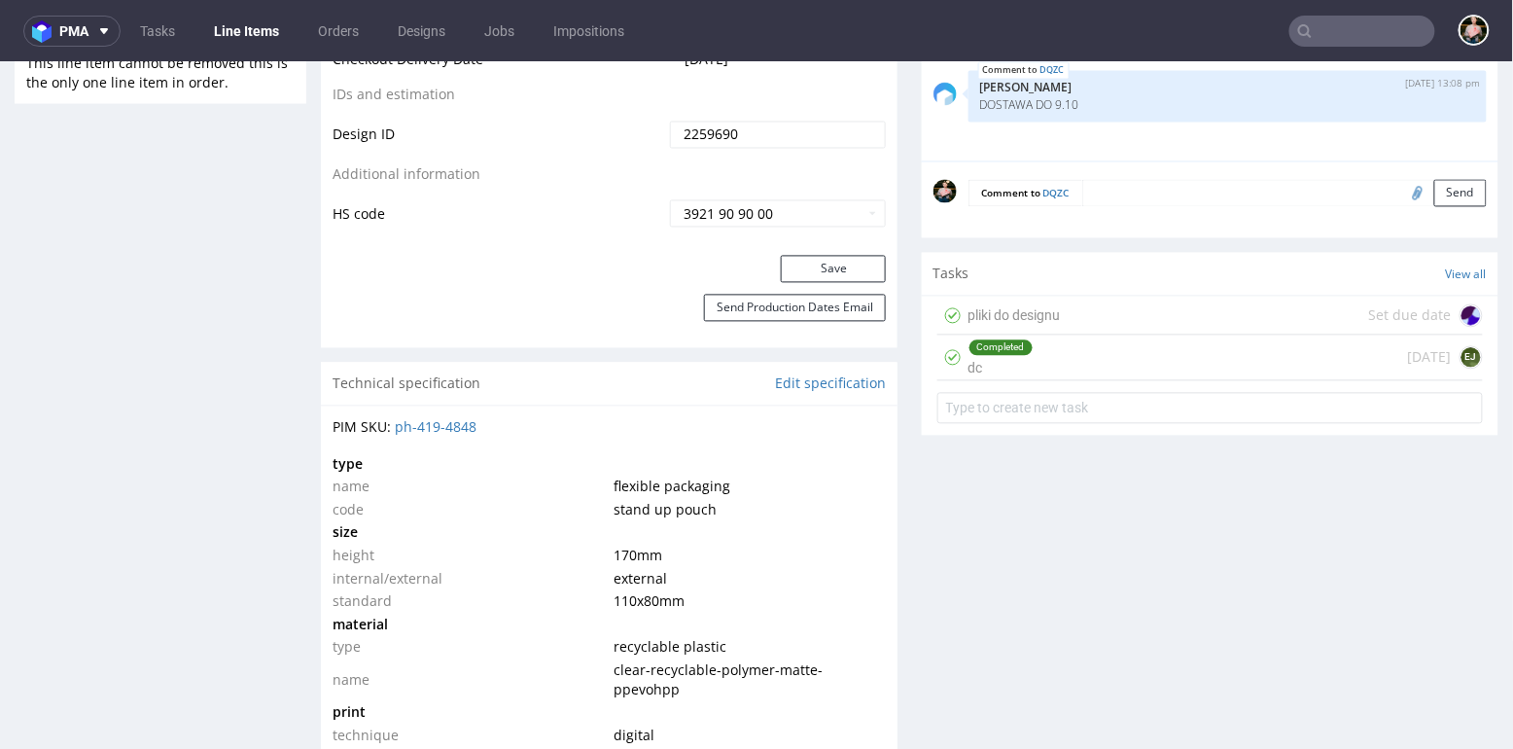
click at [1098, 380] on div "Completed dc 9 days ago EJ" at bounding box center [1209, 357] width 545 height 46
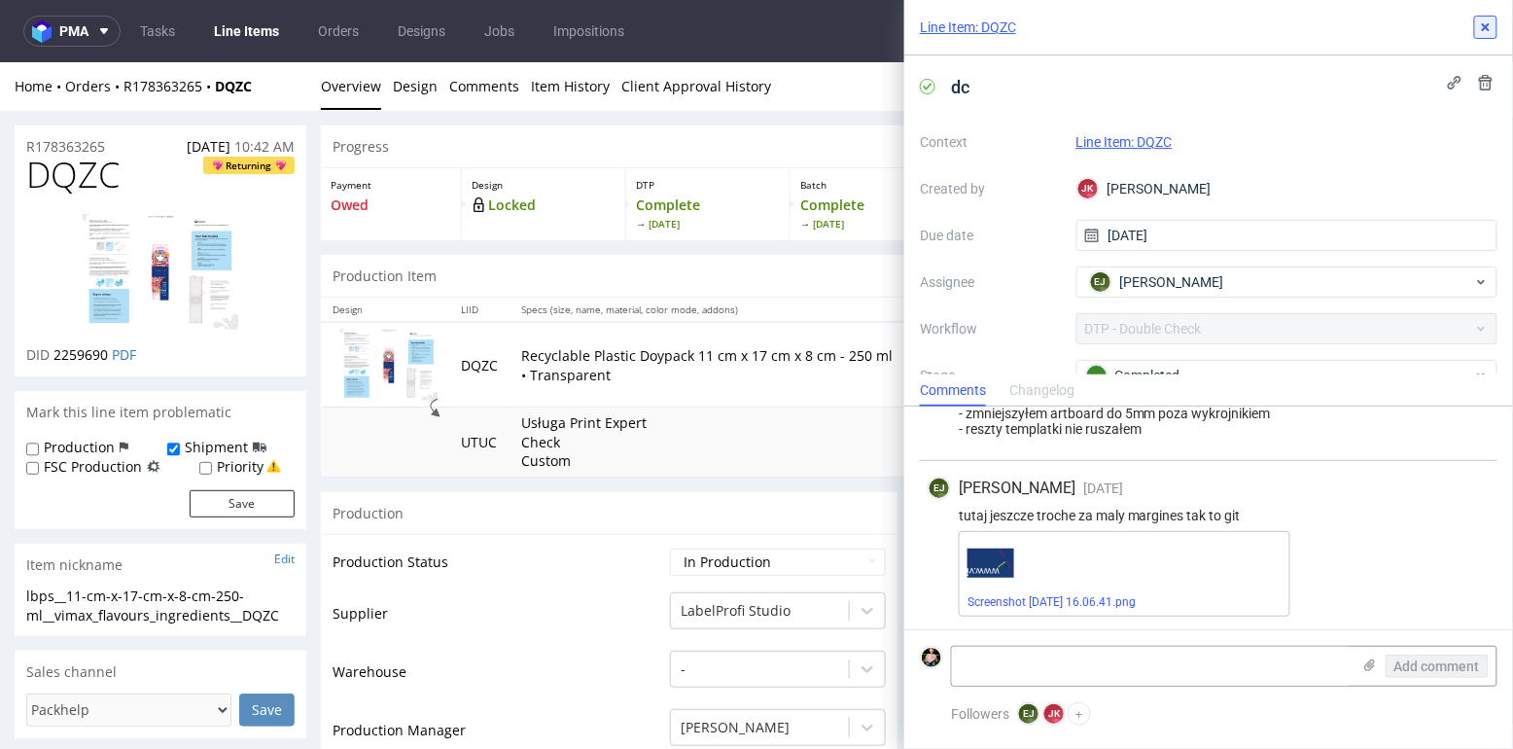
click at [1492, 20] on icon at bounding box center [1486, 27] width 16 height 16
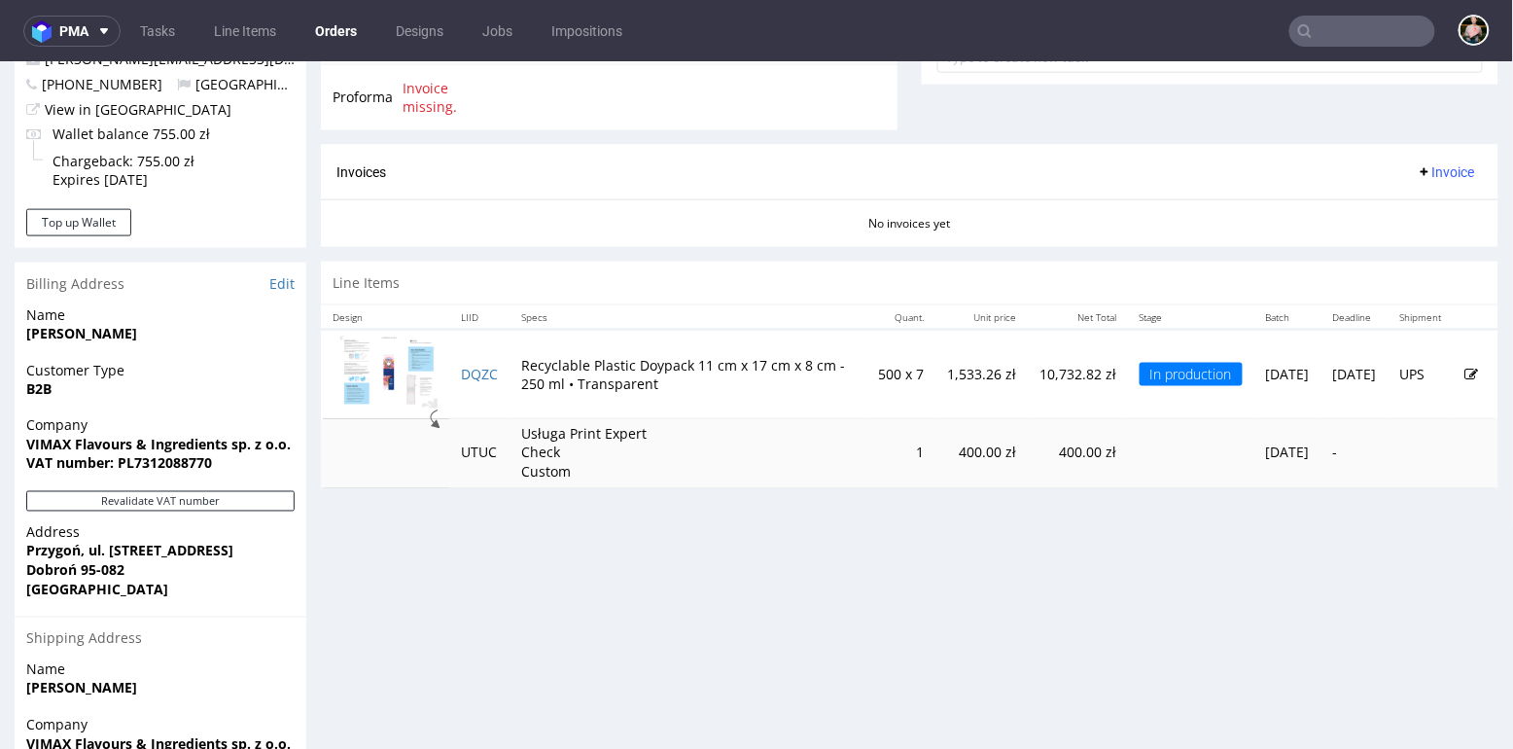
scroll to position [776, 0]
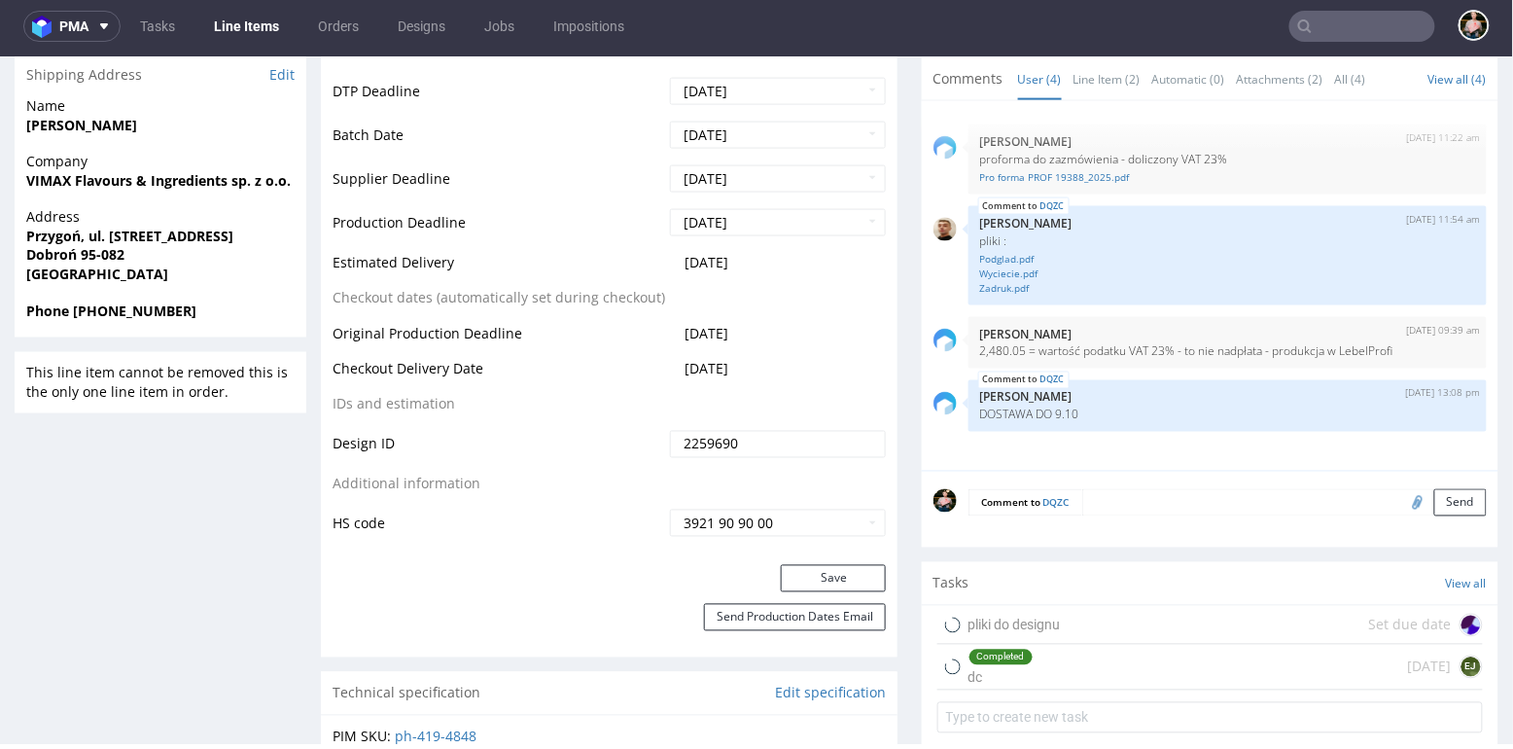
scroll to position [785, 0]
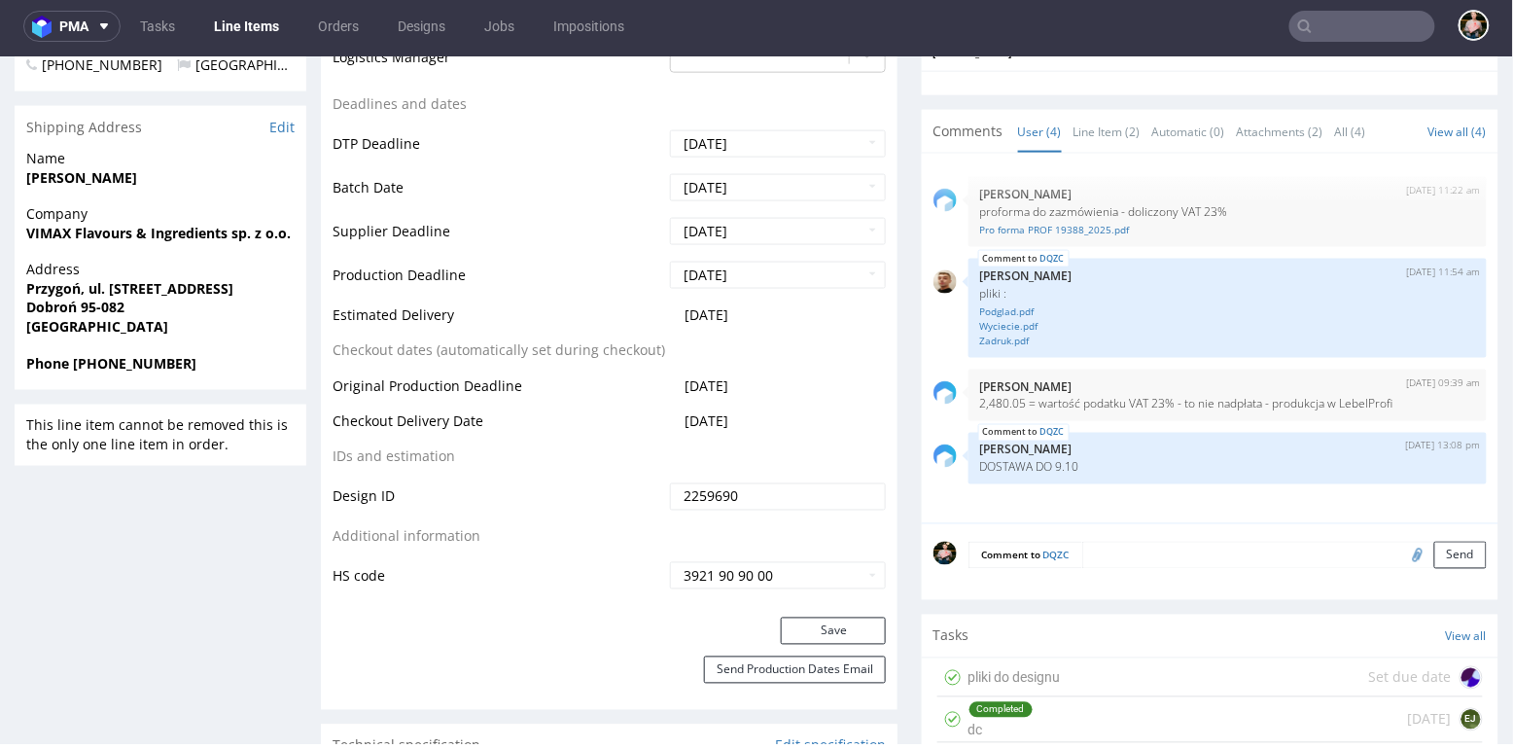
drag, startPoint x: 781, startPoint y: 421, endPoint x: 335, endPoint y: 421, distance: 445.3
click at [335, 421] on tr "Checkout Delivery Date 2025-10-20" at bounding box center [608, 427] width 553 height 36
copy tr "Checkout Delivery Date 2025-10-20"
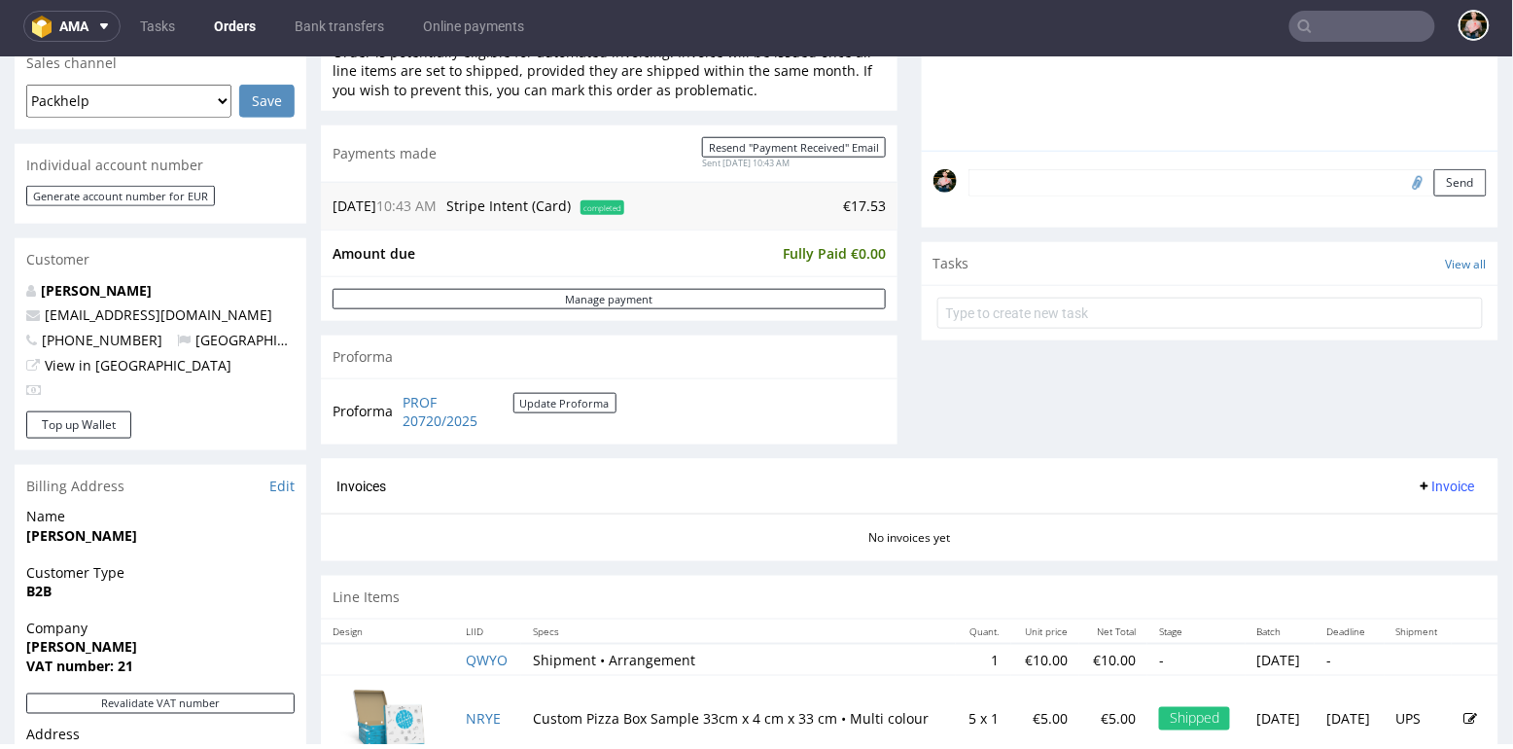
scroll to position [542, 0]
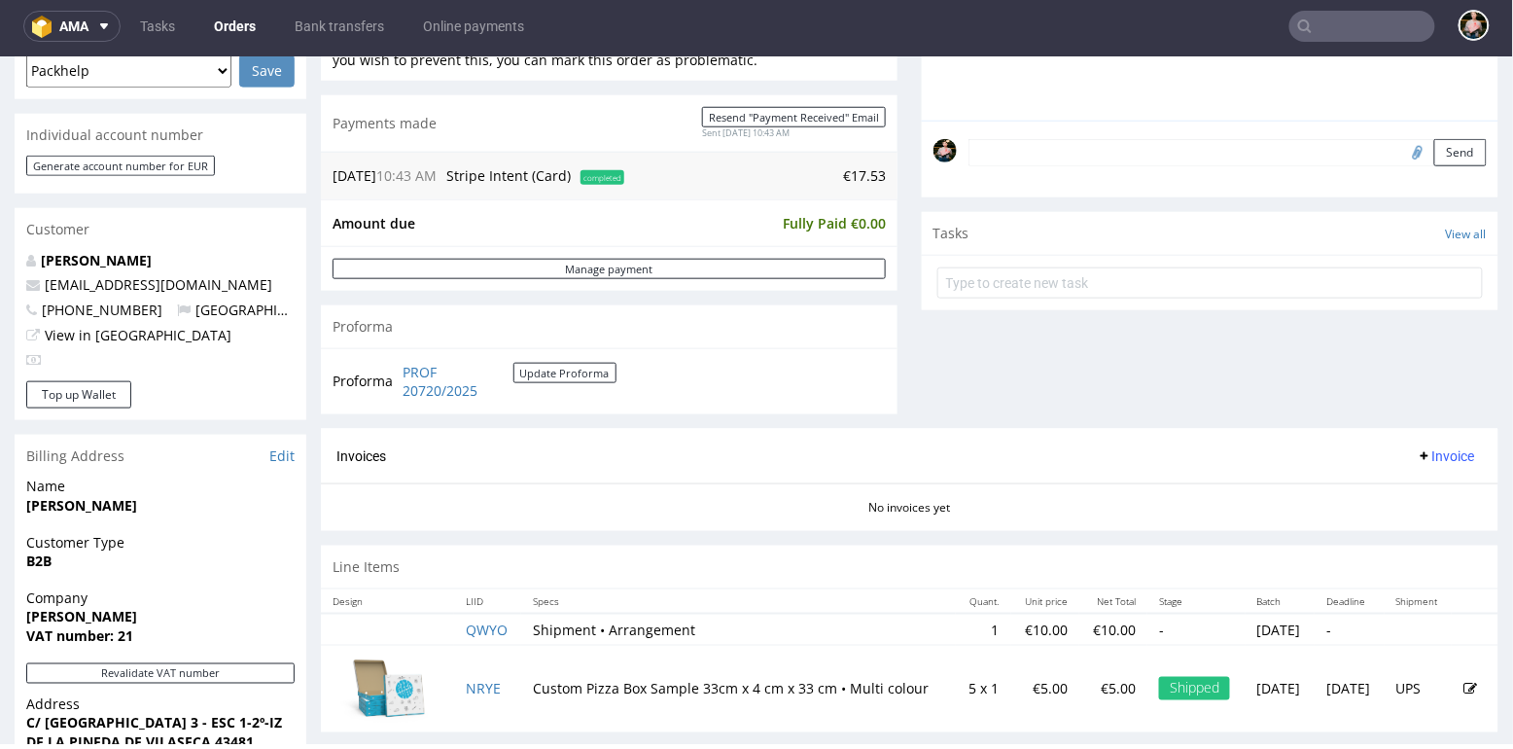
drag, startPoint x: 249, startPoint y: 613, endPoint x: 21, endPoint y: 612, distance: 227.5
click at [21, 612] on div "Company [PERSON_NAME] VAT number: 21" at bounding box center [161, 624] width 292 height 75
copy strong "[PERSON_NAME]"
